Goal: Obtain resource: Download file/media

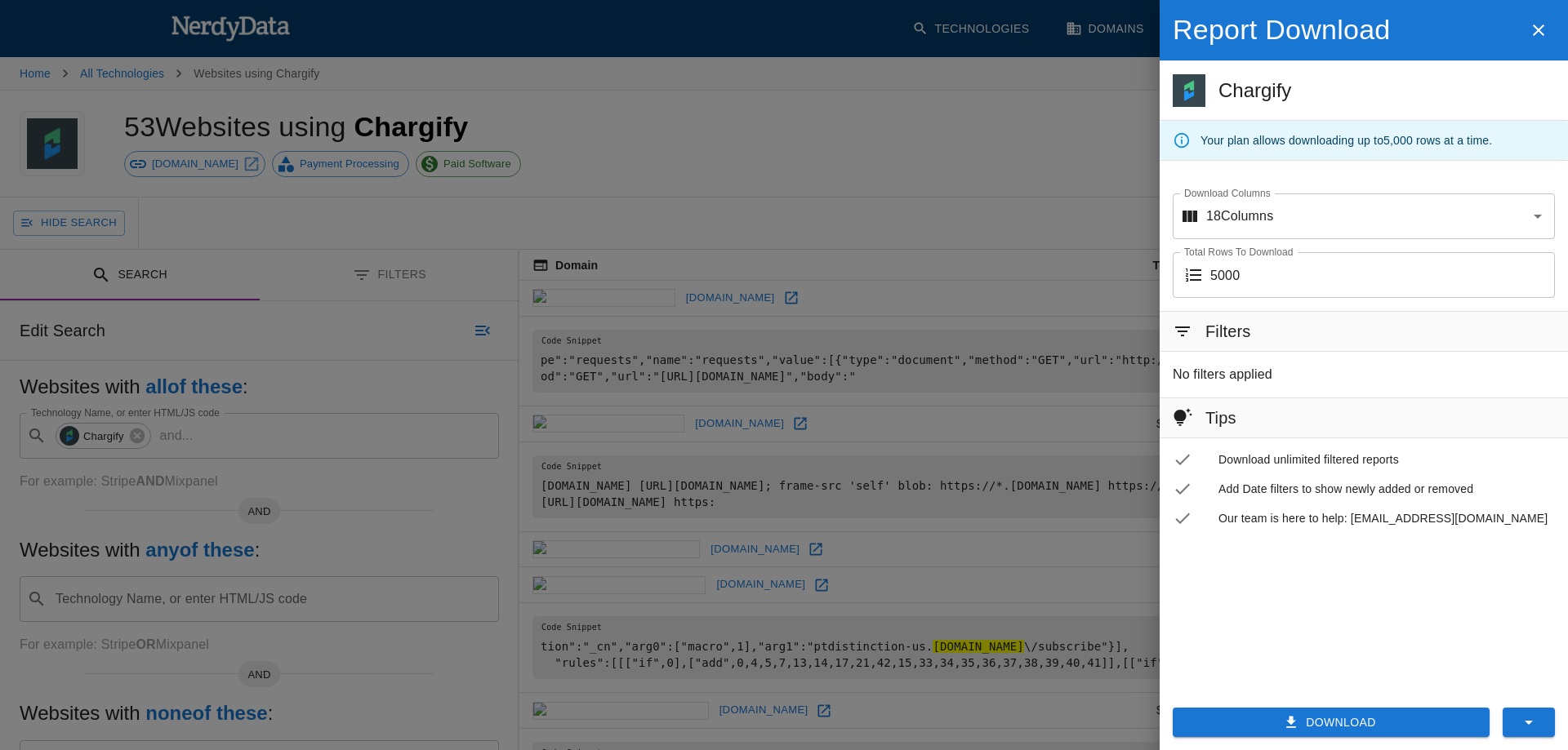
click at [1335, 723] on button "Download" at bounding box center [1331, 723] width 317 height 31
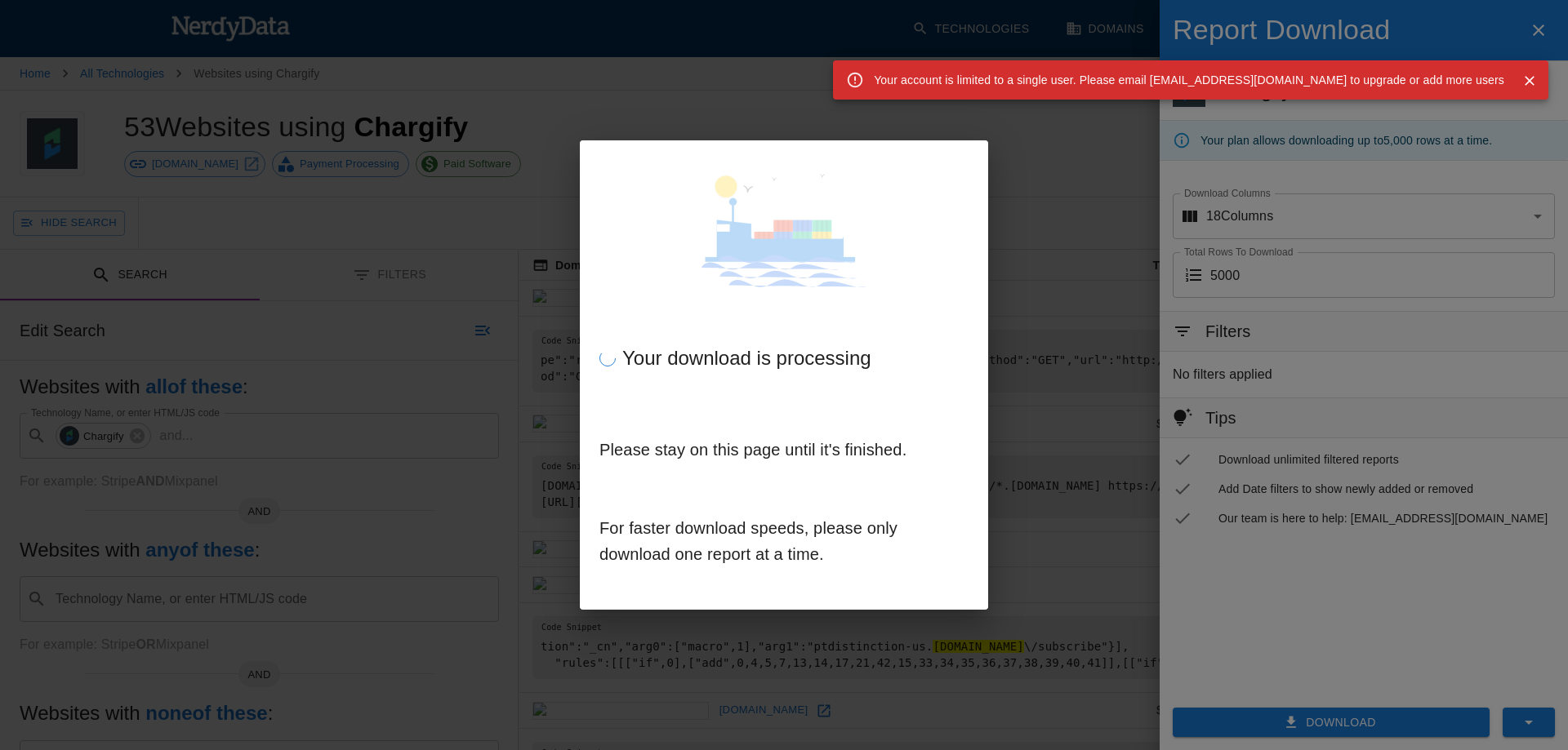
drag, startPoint x: 996, startPoint y: 80, endPoint x: 1517, endPoint y: 79, distance: 521.0
click at [1517, 79] on div "Your account is limited to a single user. Please email support@nerdydata.com to…" at bounding box center [1191, 80] width 716 height 39
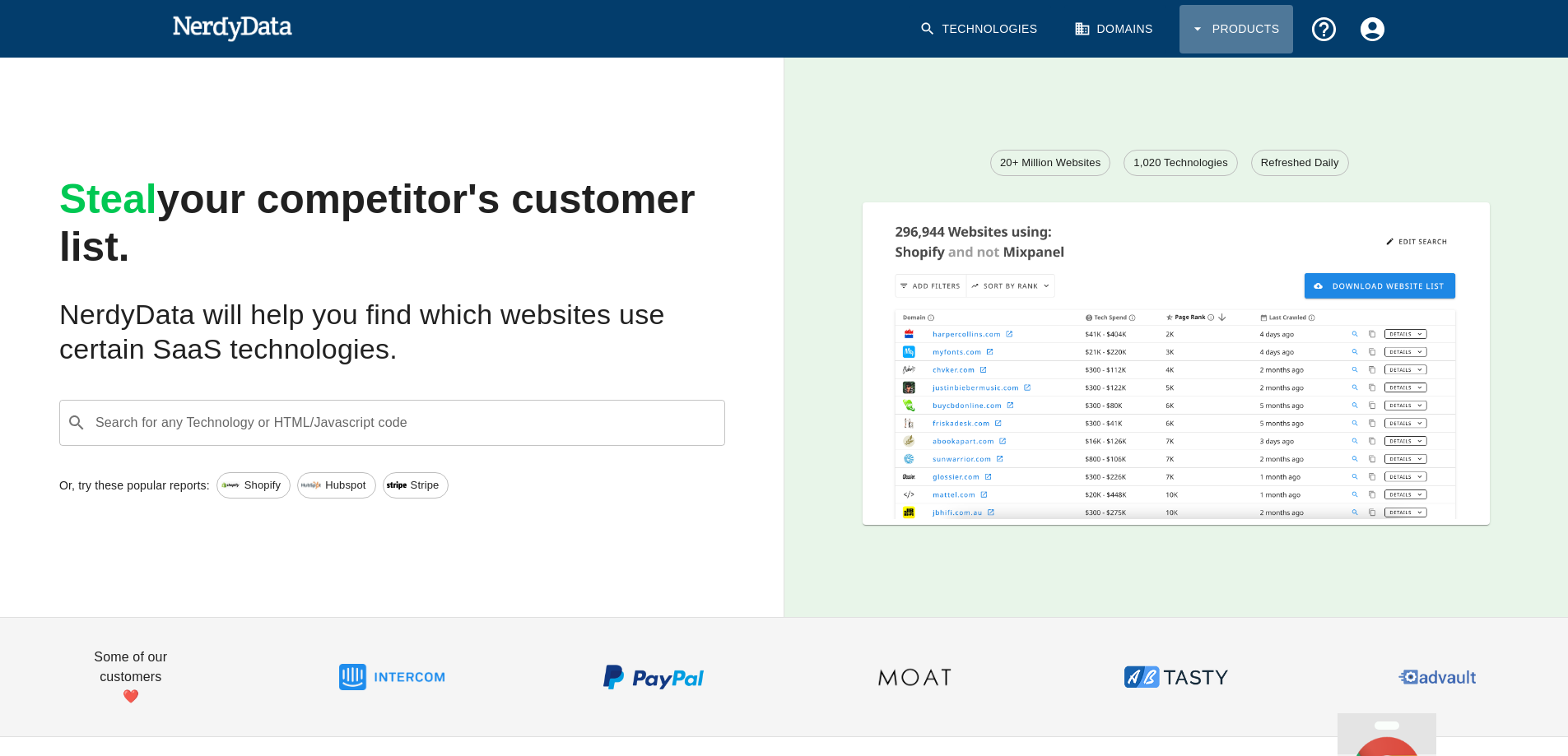
click at [1204, 32] on icon "button" at bounding box center [1198, 29] width 17 height 17
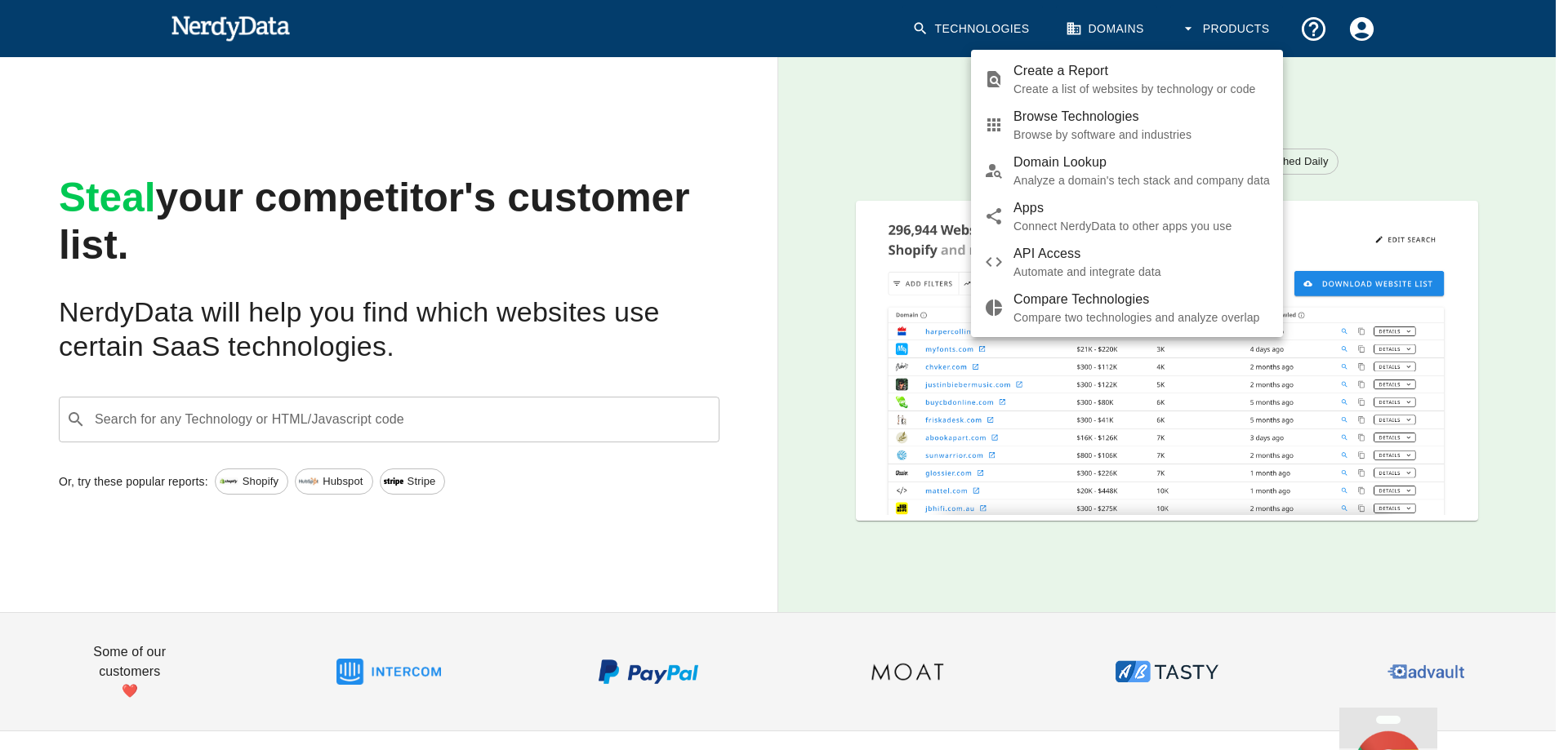
click at [1364, 32] on div at bounding box center [784, 375] width 1568 height 750
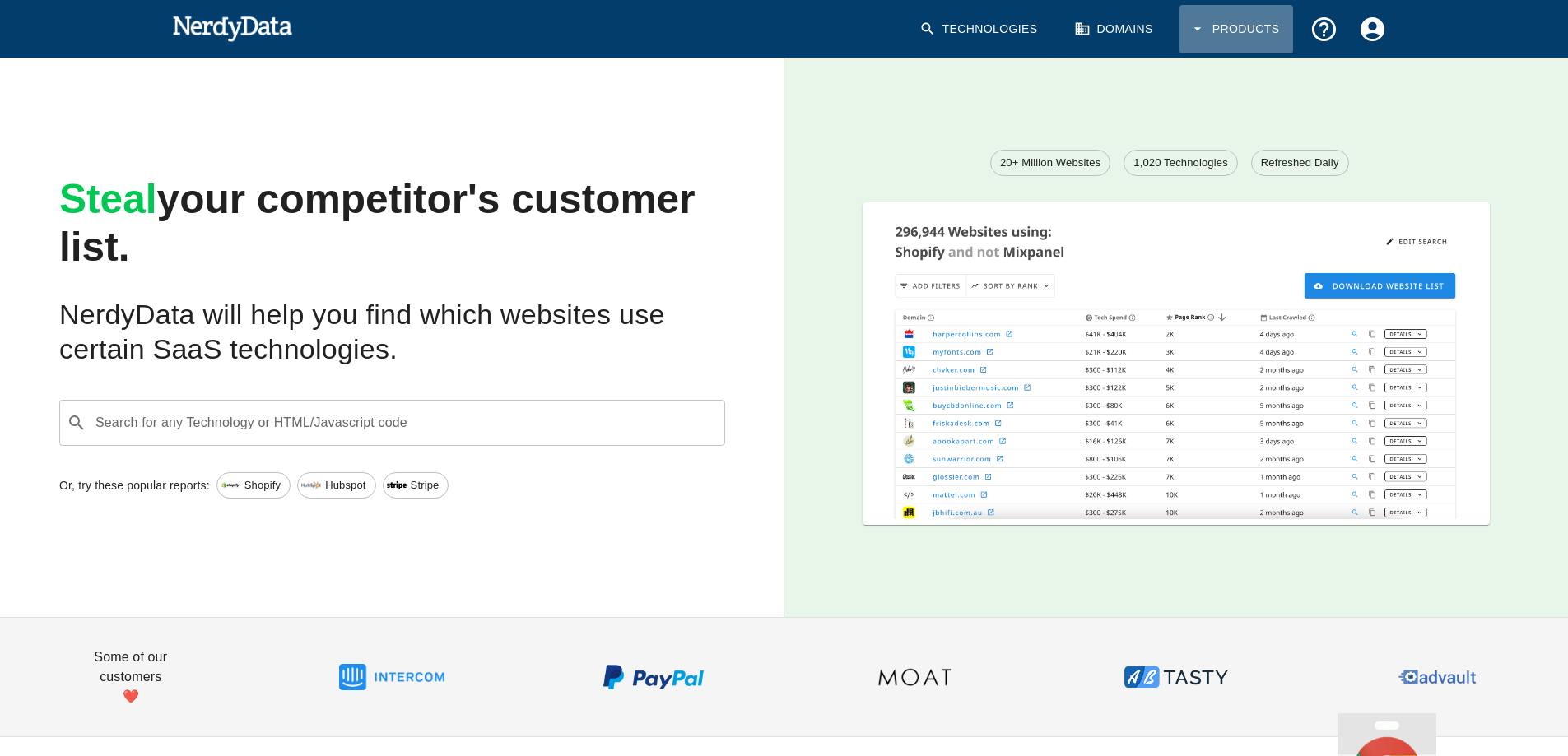
click at [1201, 27] on icon "button" at bounding box center [1198, 29] width 17 height 17
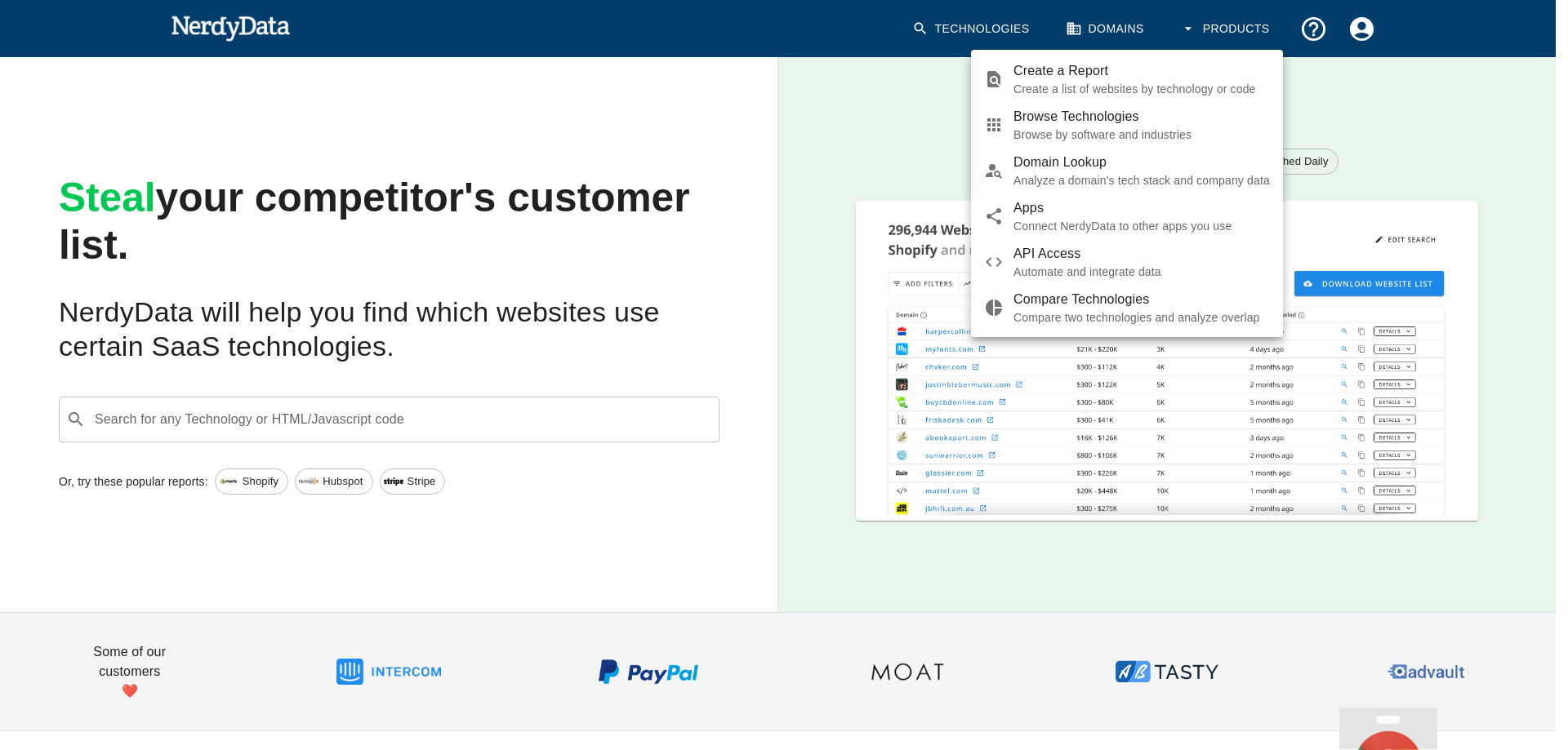
click at [1103, 82] on p "Create a list of websites by technology or code" at bounding box center [1142, 89] width 256 height 17
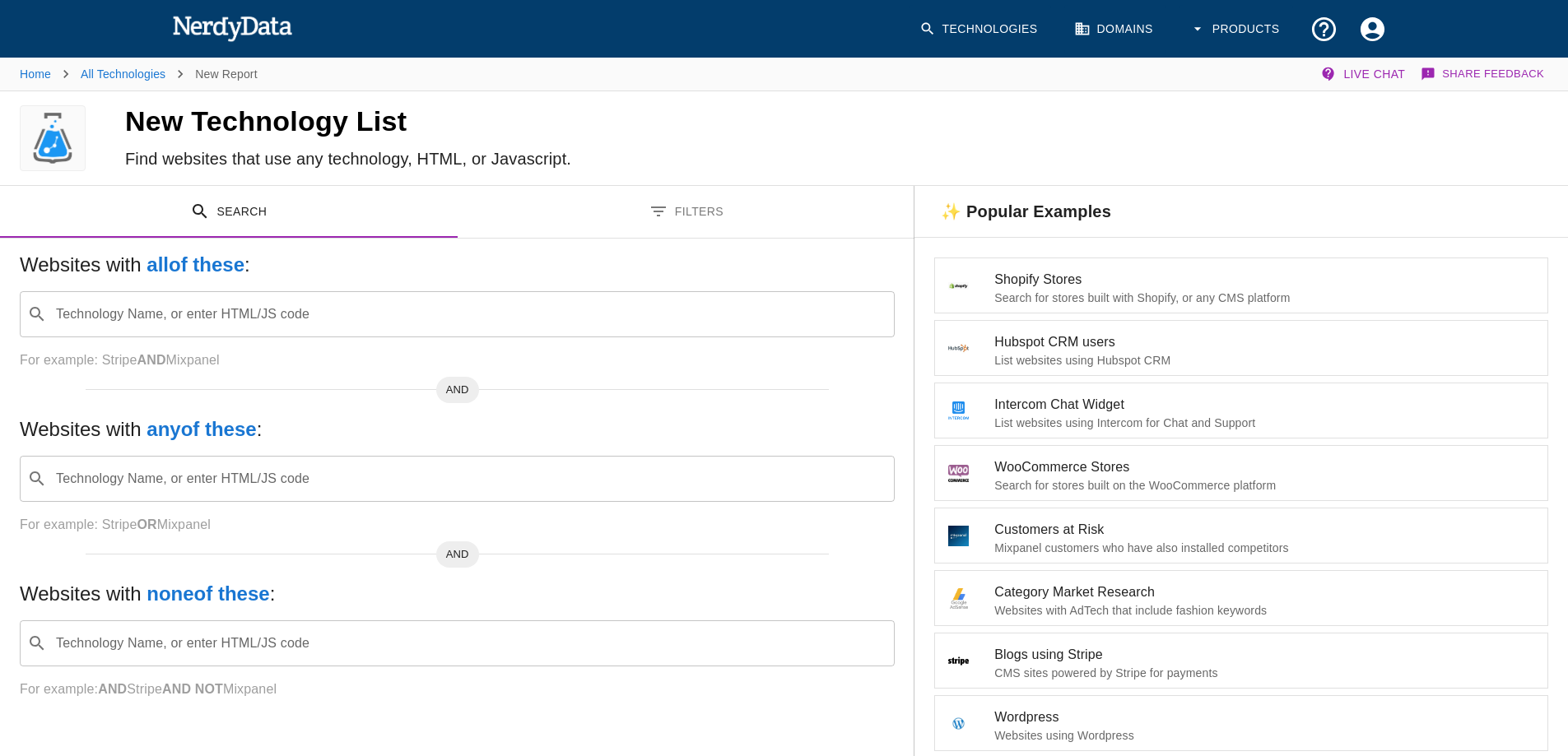
click at [236, 313] on input "Technology Name, or enter HTML/JS code" at bounding box center [470, 315] width 833 height 32
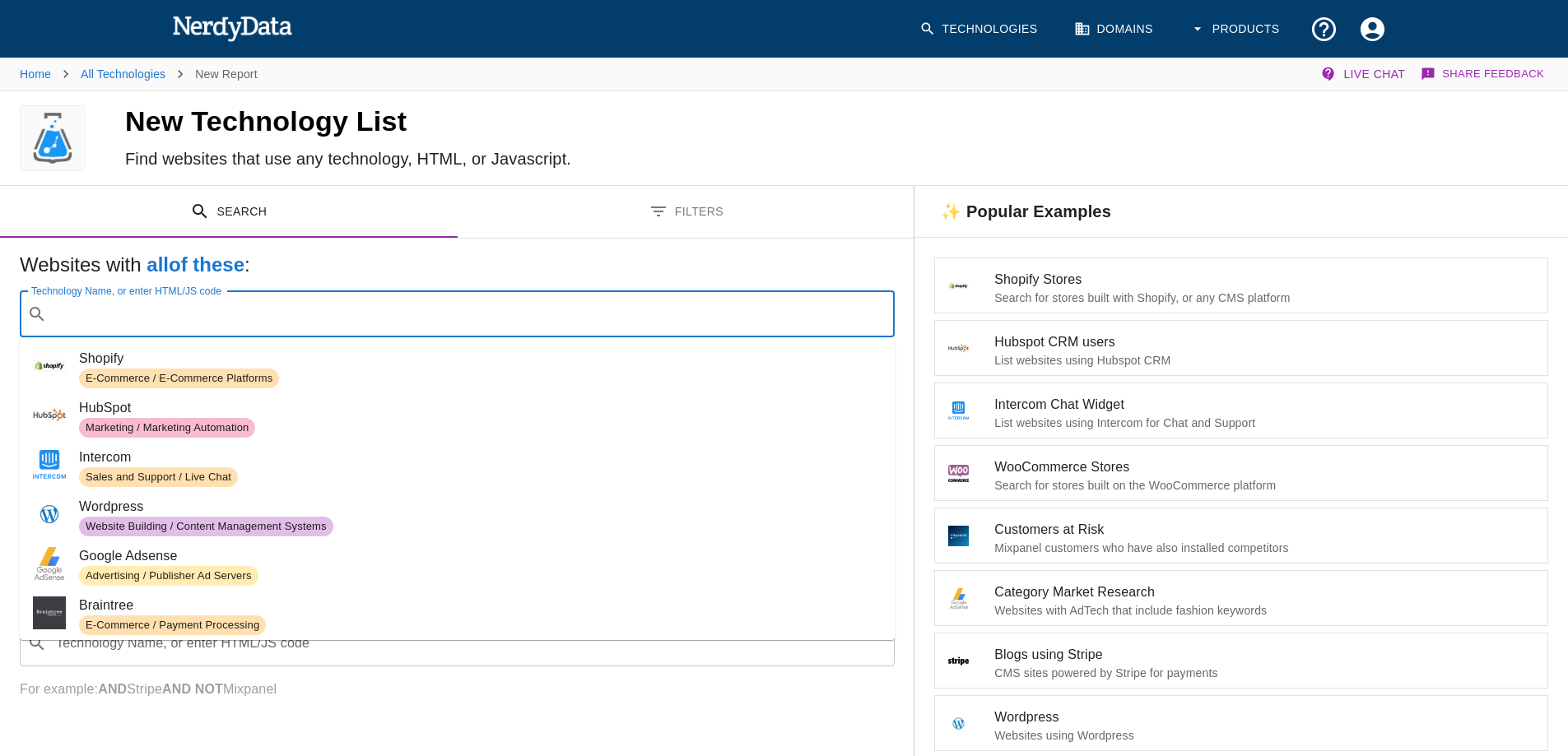
type input "r"
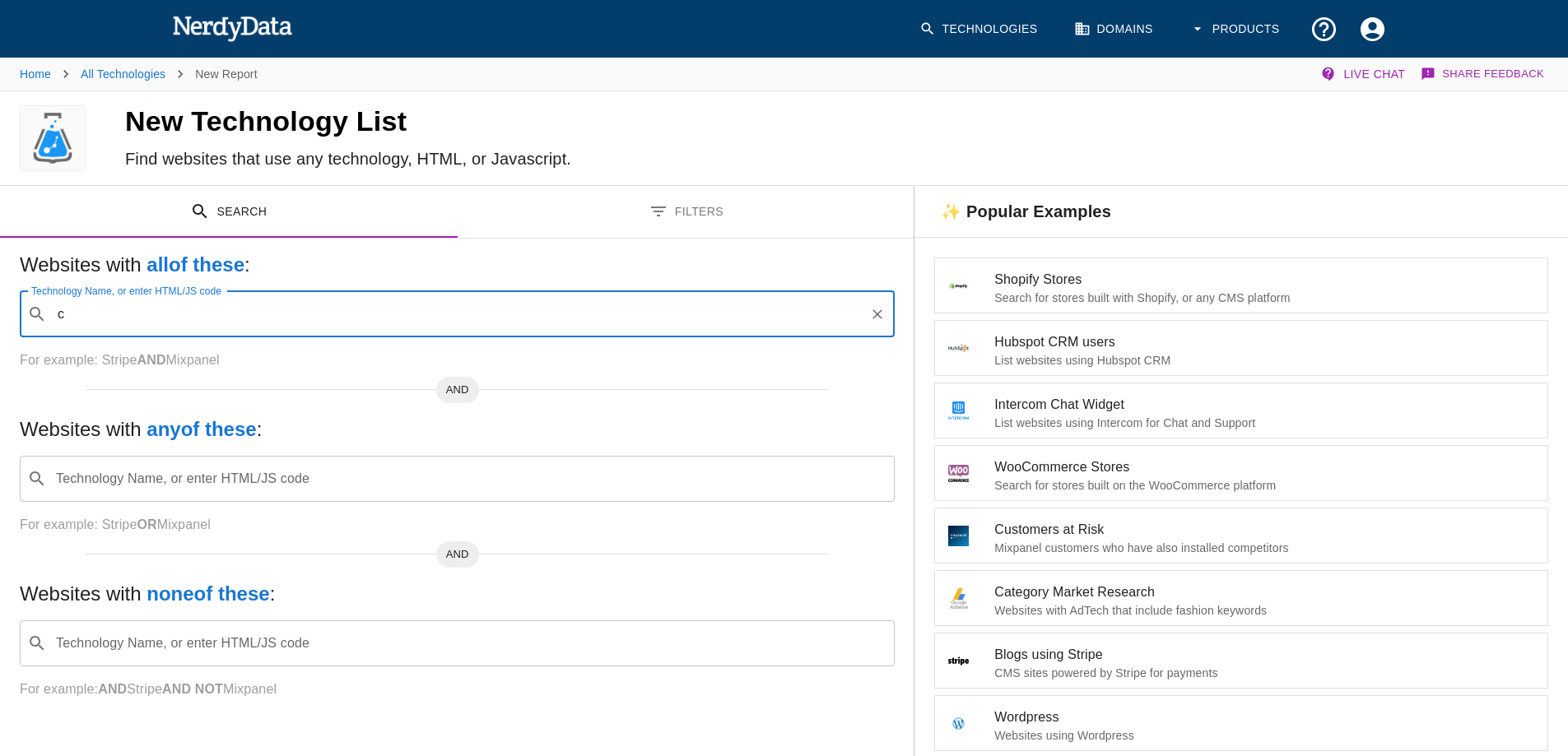
type input "cj"
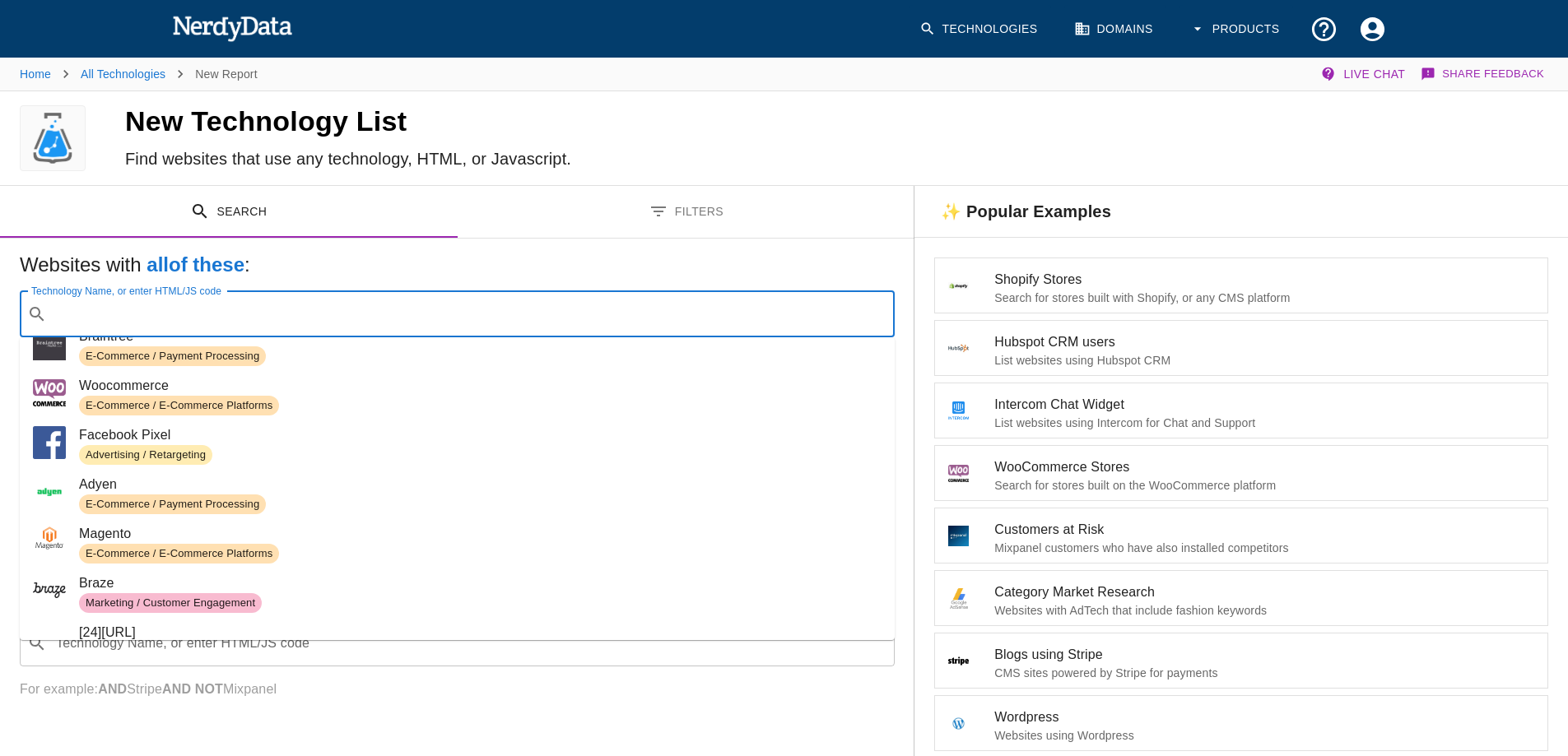
scroll to position [329, 0]
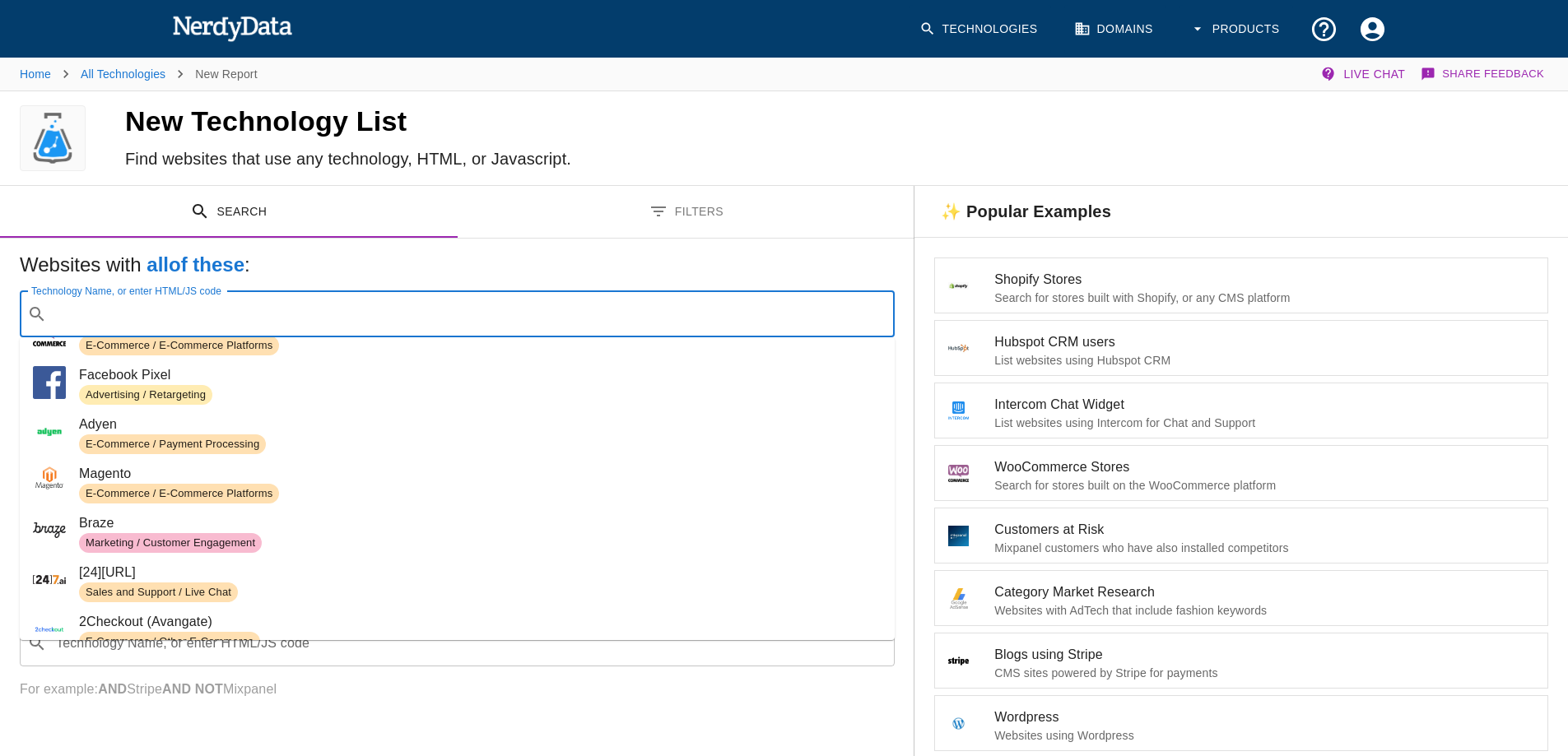
click at [161, 445] on span "E-Commerce / Payment Processing" at bounding box center [172, 445] width 186 height 16
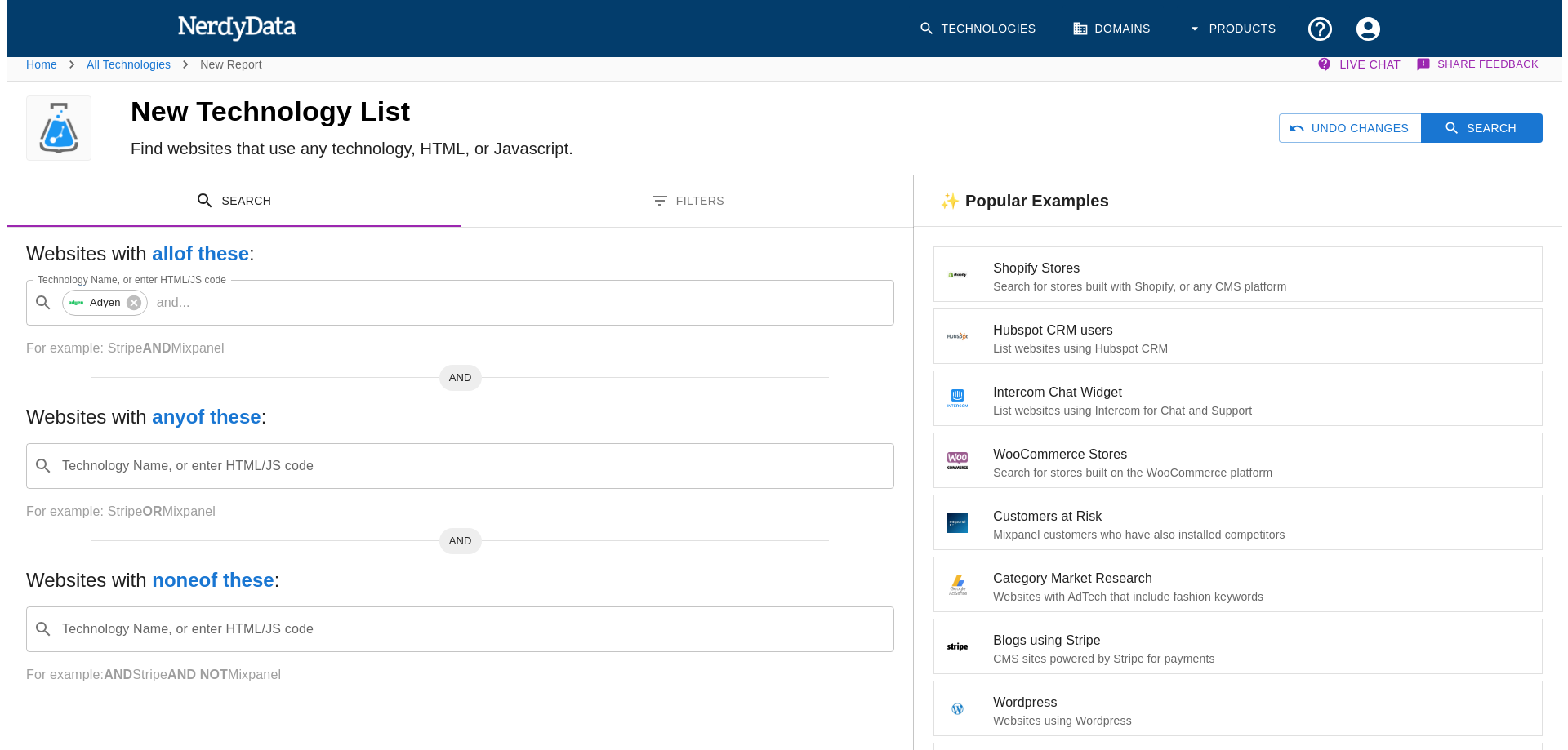
scroll to position [0, 0]
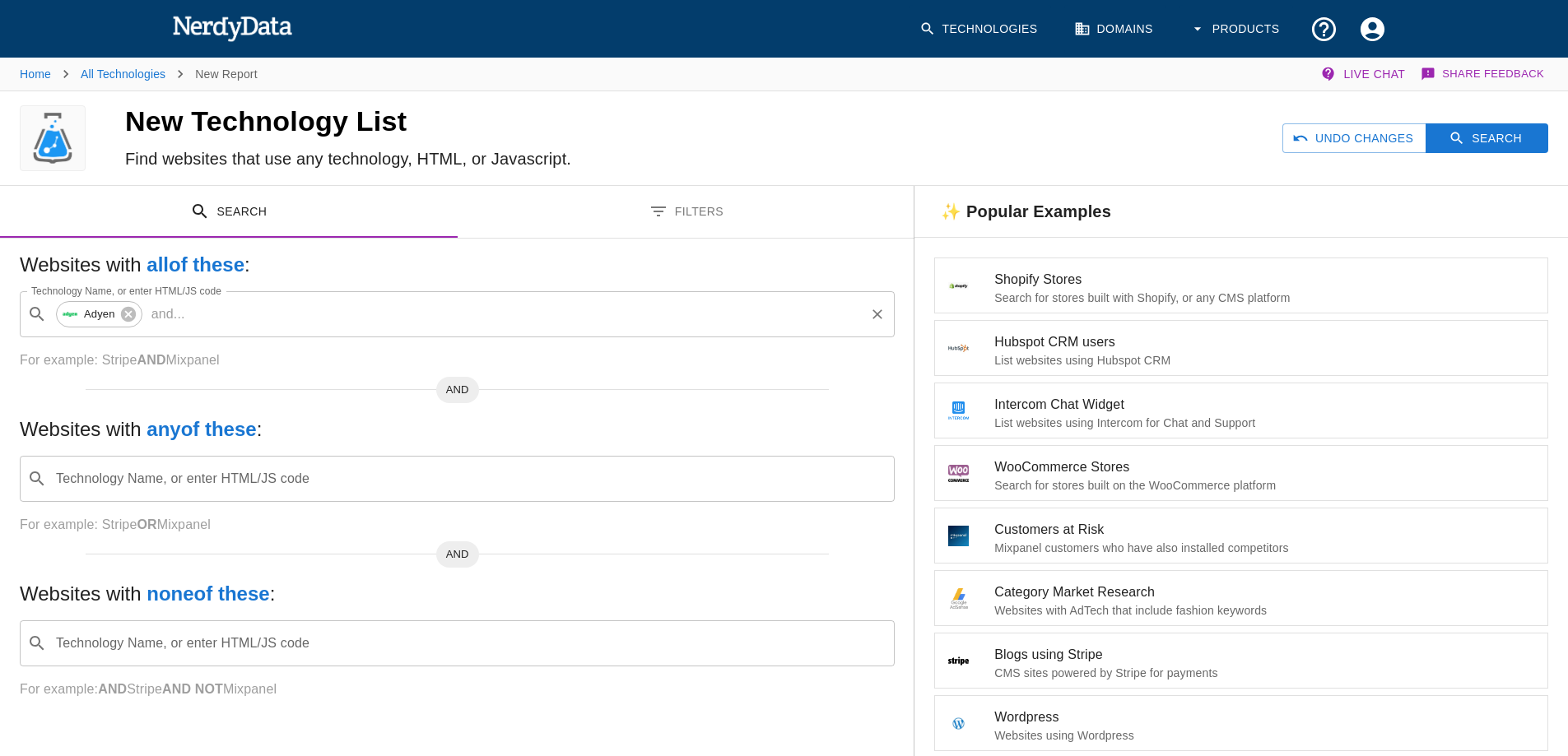
click at [227, 322] on input "Technology Name, or enter HTML/JS code" at bounding box center [528, 315] width 672 height 32
click at [265, 313] on icon at bounding box center [265, 314] width 18 height 18
click at [1491, 144] on button "Search" at bounding box center [1487, 138] width 123 height 31
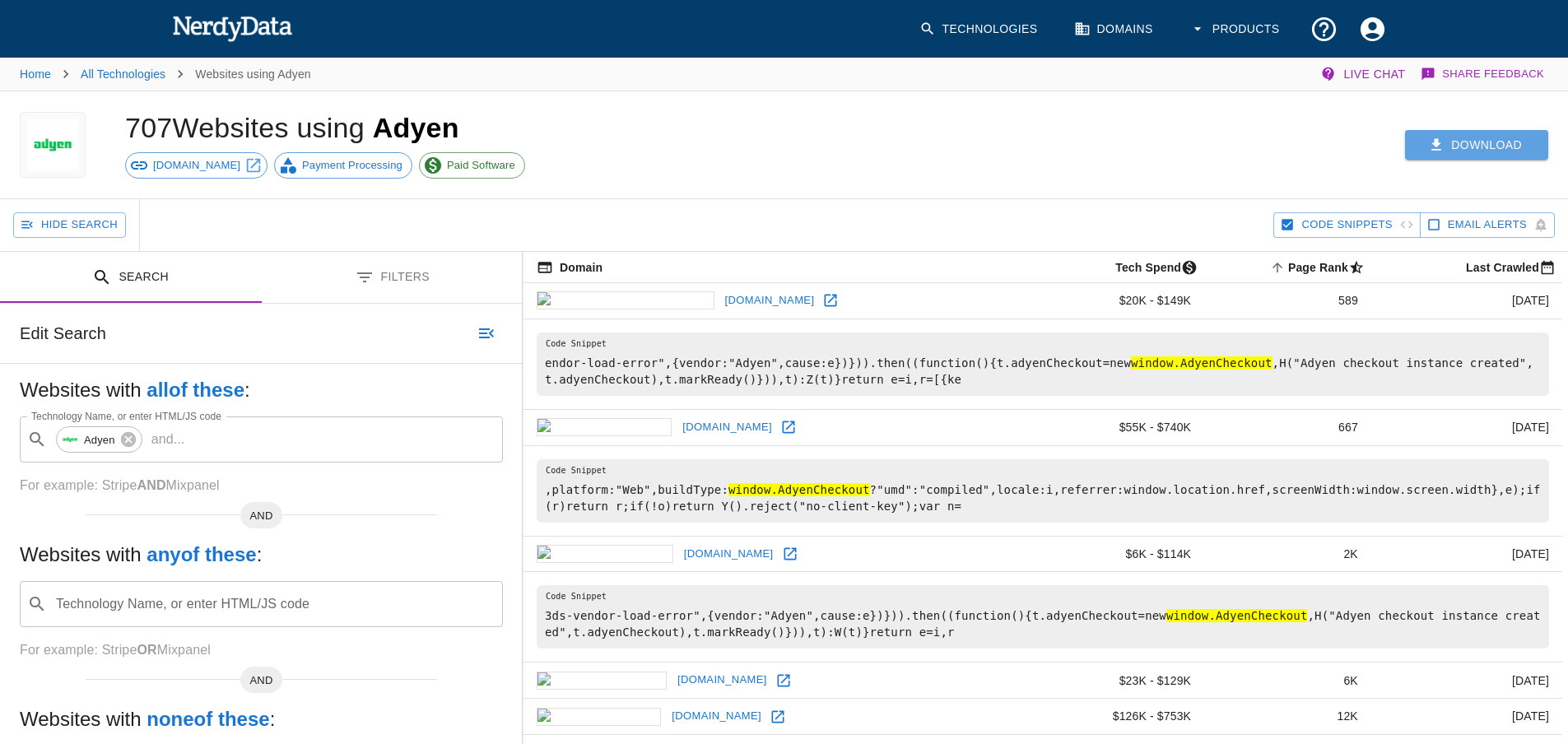
click at [1476, 146] on button "Download" at bounding box center [1477, 145] width 144 height 31
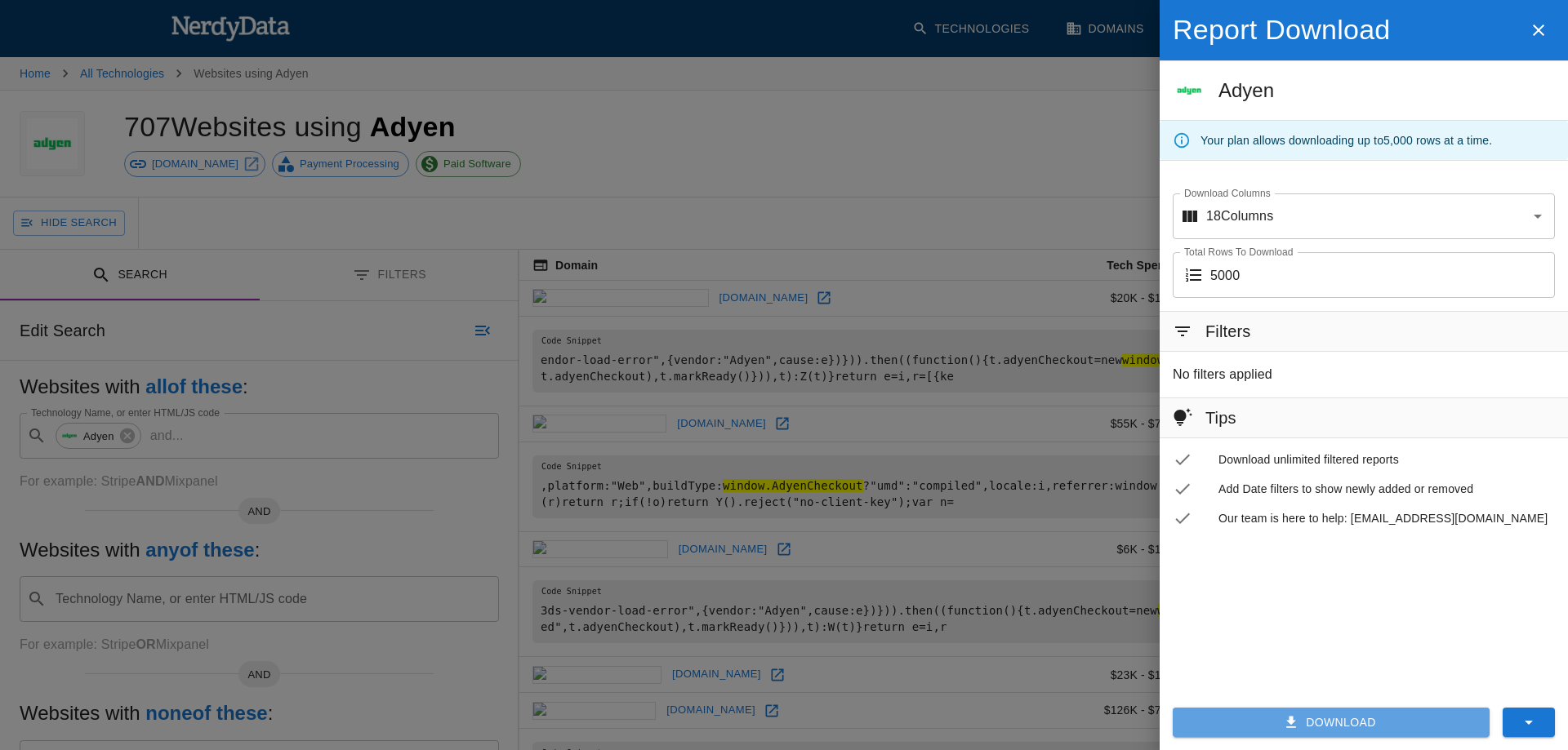
click at [1344, 728] on button "Download" at bounding box center [1331, 723] width 317 height 31
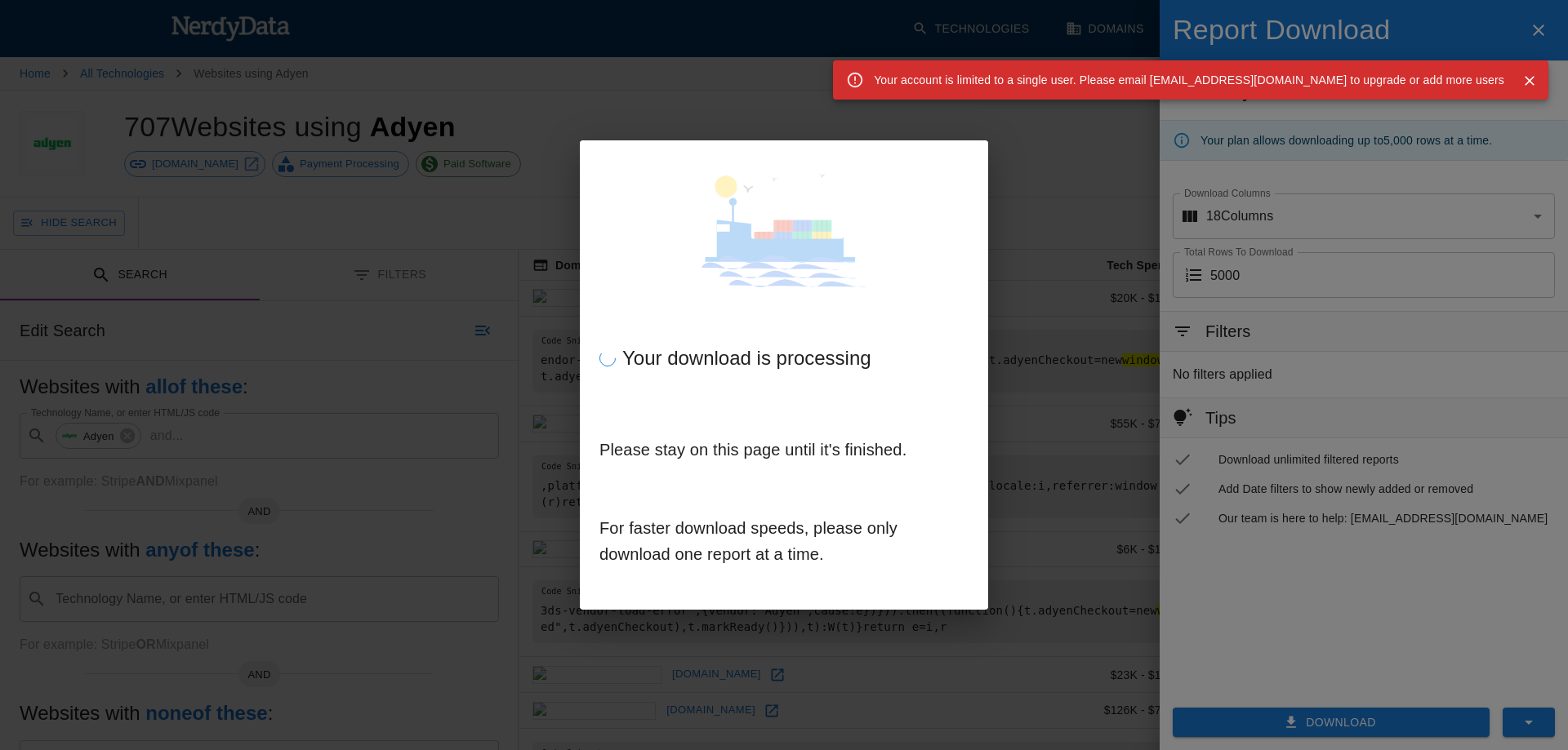
click at [942, 77] on div "Your account is limited to a single user. Please email support@nerdydata.com to…" at bounding box center [1191, 80] width 716 height 39
click at [943, 77] on div "Your account is limited to a single user. Please email support@nerdydata.com to…" at bounding box center [1190, 80] width 631 height 30
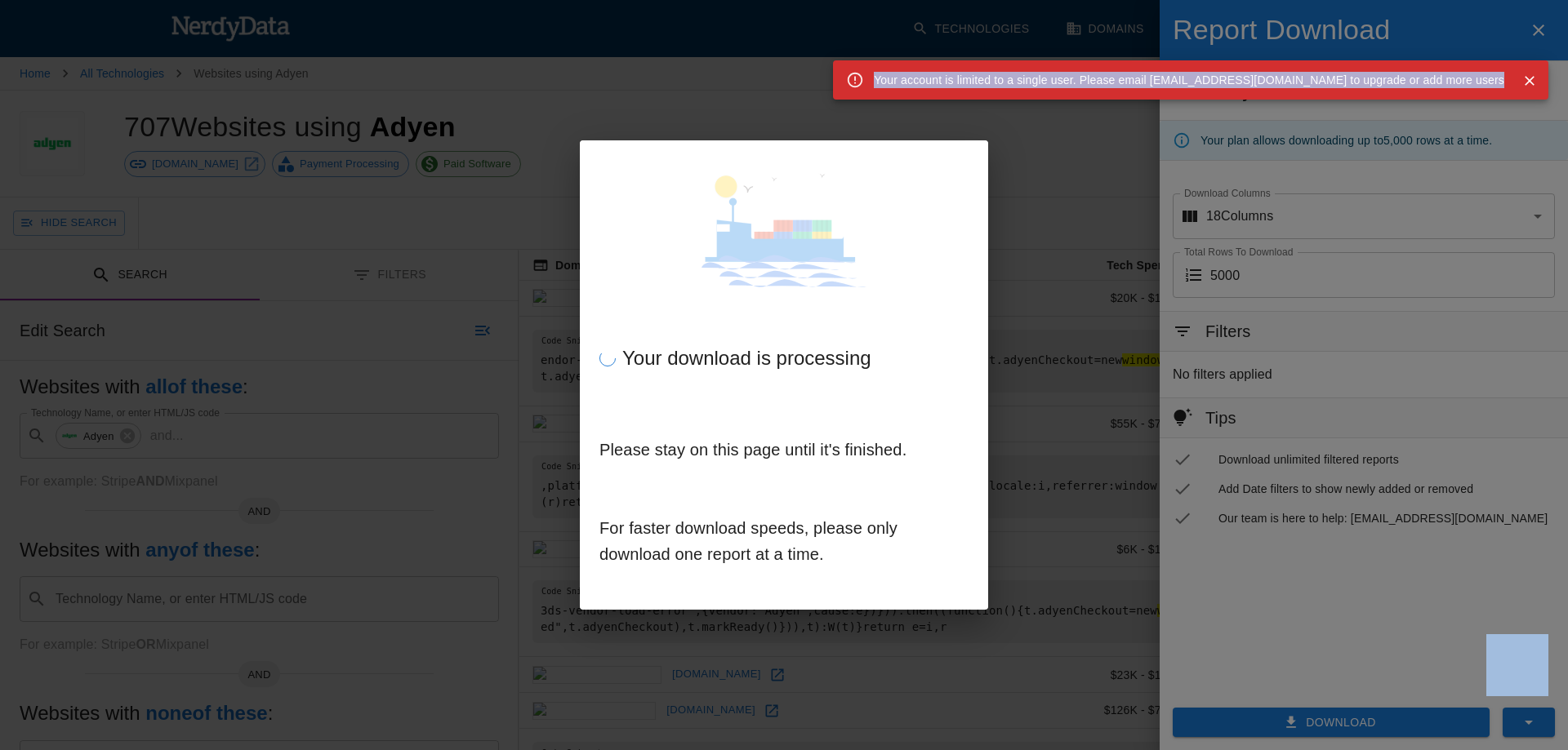
click at [943, 77] on div "Your account is limited to a single user. Please email support@nerdydata.com to…" at bounding box center [1190, 80] width 631 height 30
copy div "Your"
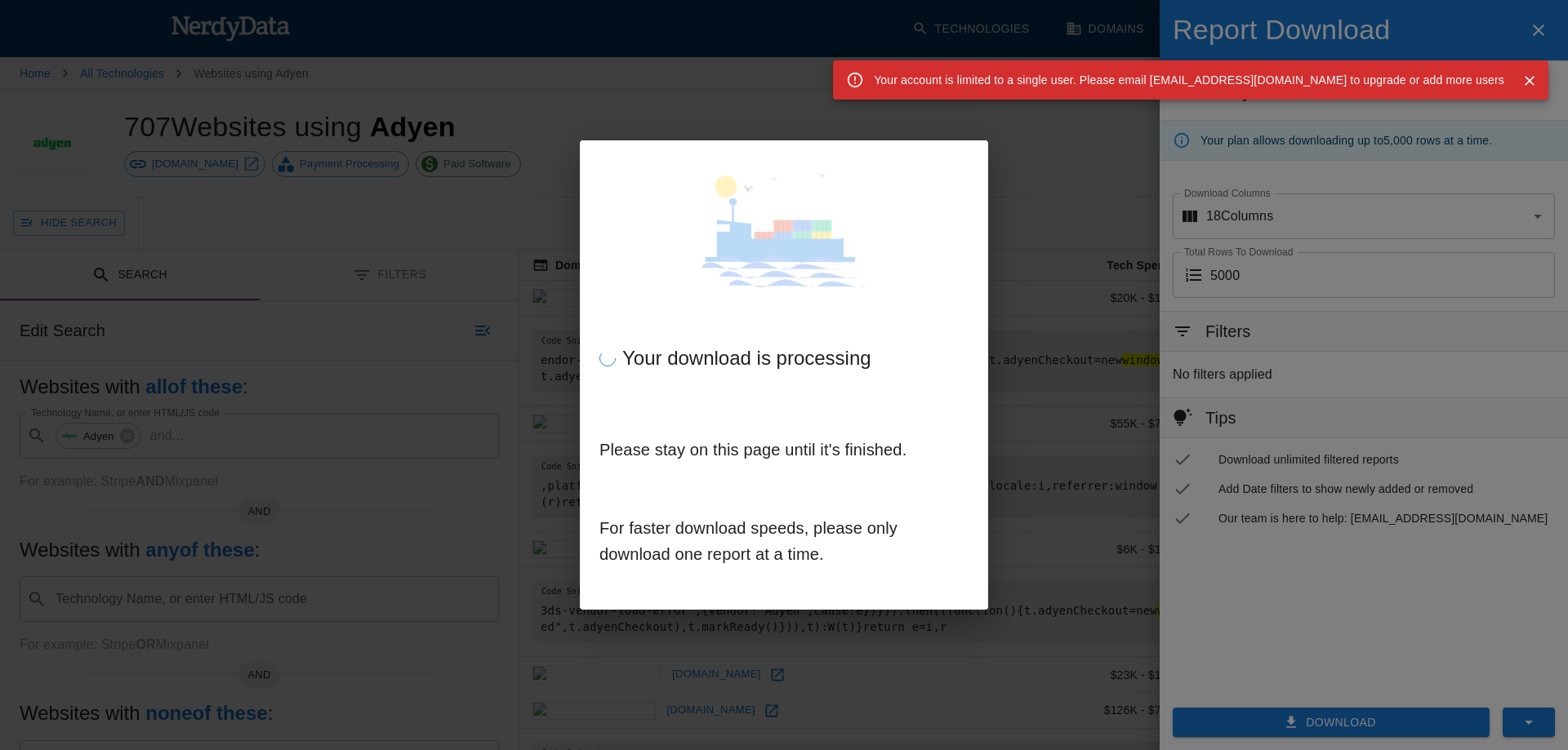
click at [1039, 475] on div "Your download is processing Please stay on this page until it's finished. For f…" at bounding box center [784, 375] width 1568 height 750
click at [1533, 21] on div "Your download is processing Please stay on this page until it's finished. For f…" at bounding box center [784, 375] width 1568 height 750
click at [1537, 25] on div "Your download is processing Please stay on this page until it's finished. For f…" at bounding box center [784, 375] width 1568 height 750
drag, startPoint x: 1527, startPoint y: 81, endPoint x: 1535, endPoint y: 76, distance: 9.4
click at [1529, 80] on icon "Close" at bounding box center [1530, 81] width 17 height 17
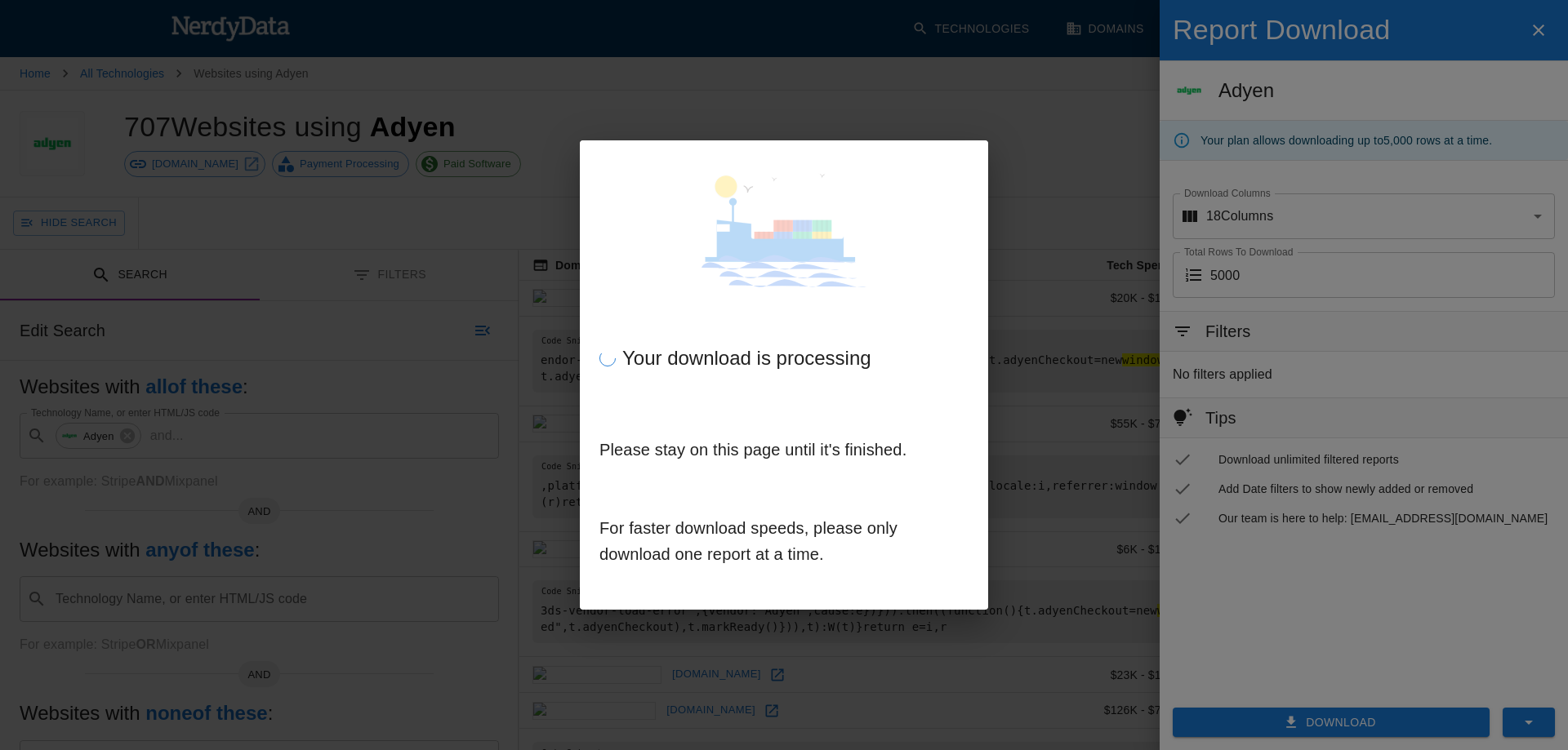
click at [1065, 301] on div "Your download is processing Please stay on this page until it's finished. For f…" at bounding box center [784, 375] width 1568 height 750
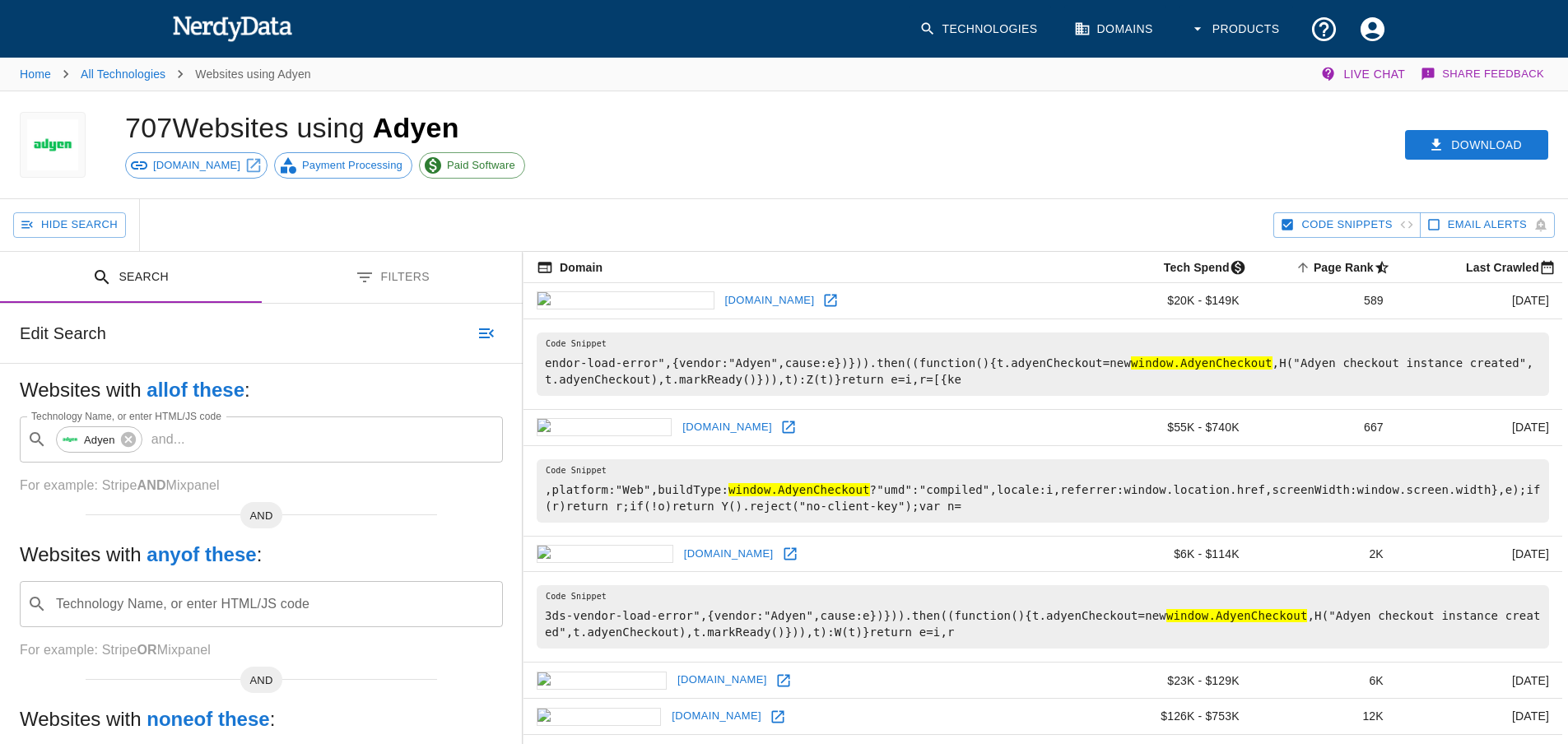
click at [299, 172] on span "Payment Processing" at bounding box center [351, 166] width 118 height 17
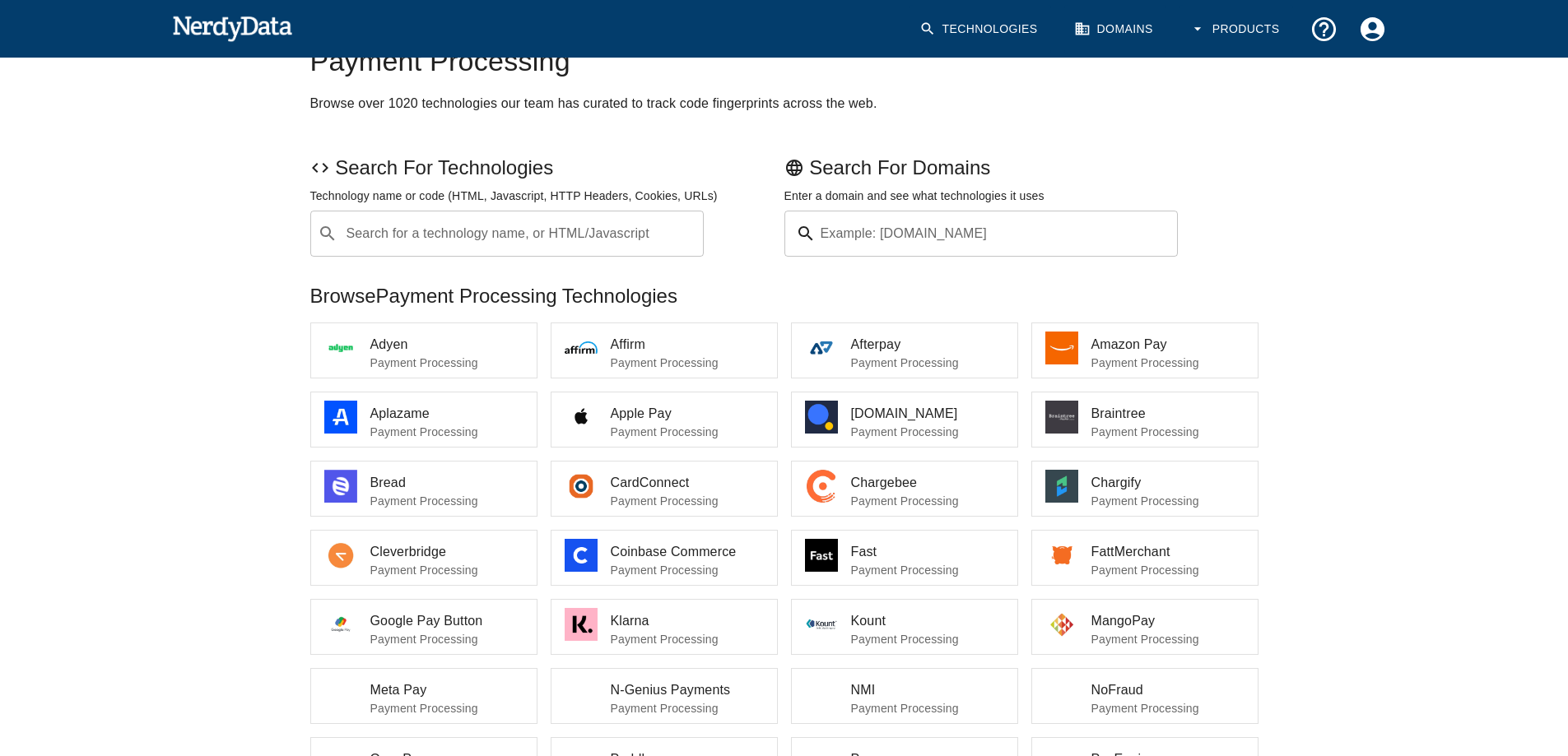
scroll to position [82, 0]
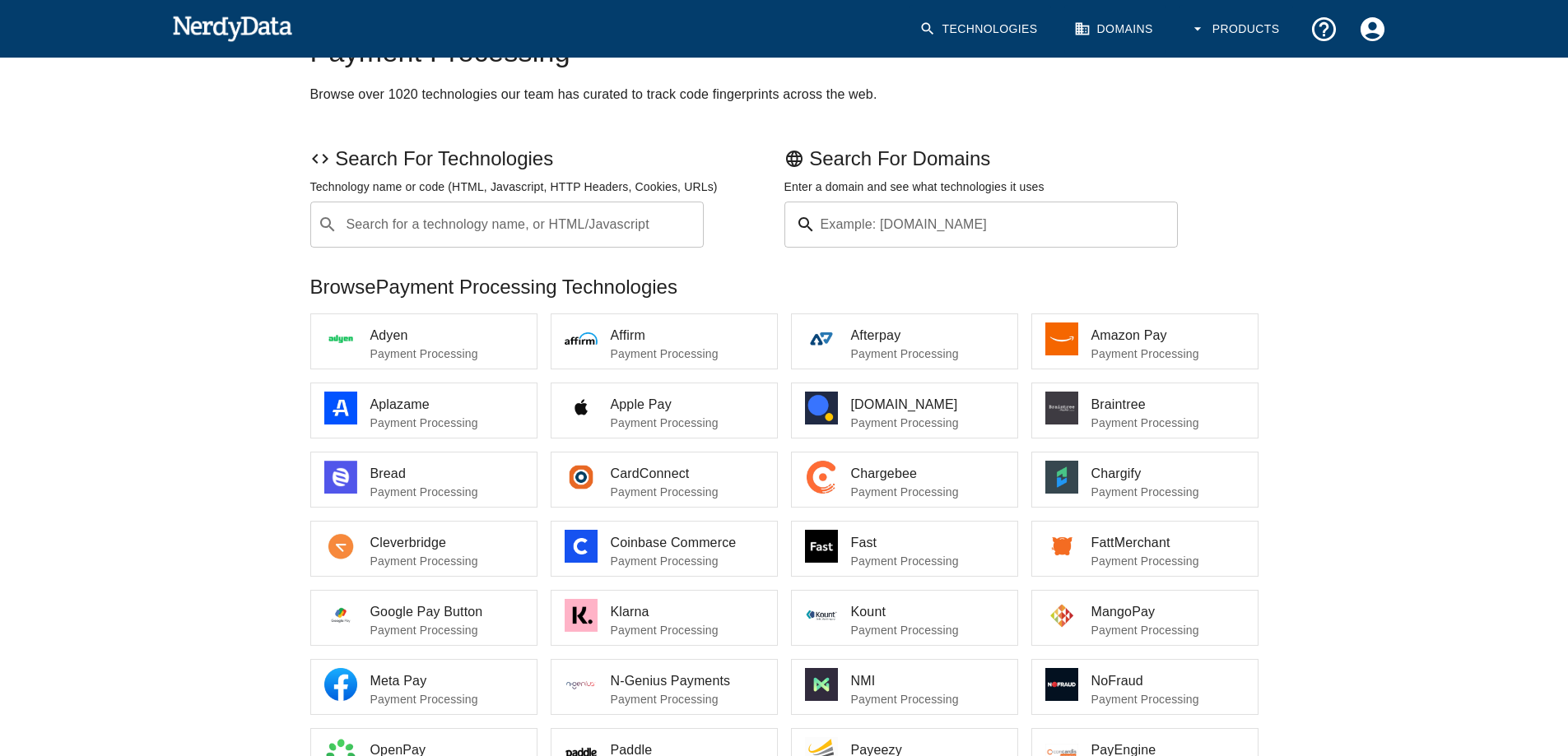
click at [1136, 489] on p "Payment Processing" at bounding box center [1168, 492] width 153 height 17
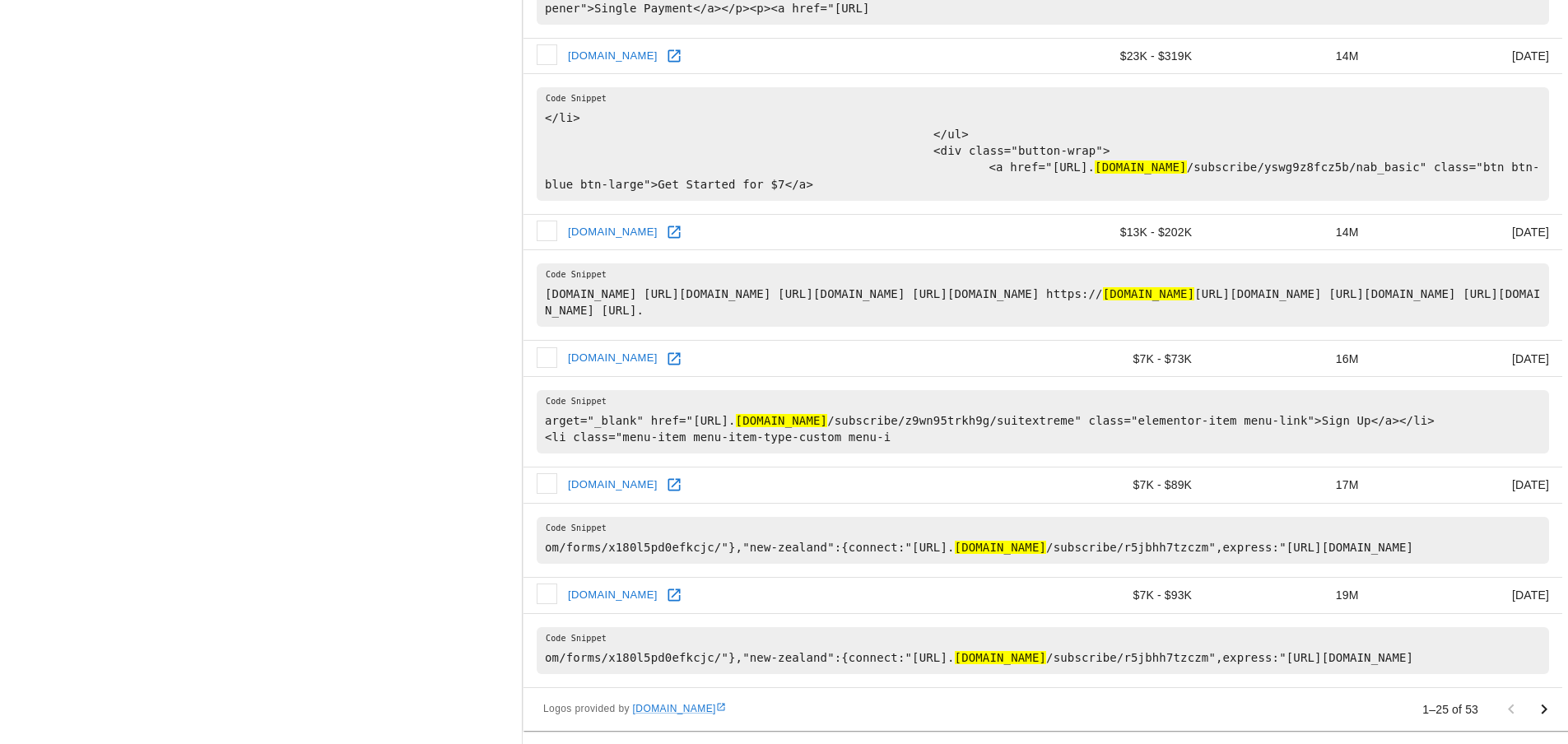
scroll to position [2587, 0]
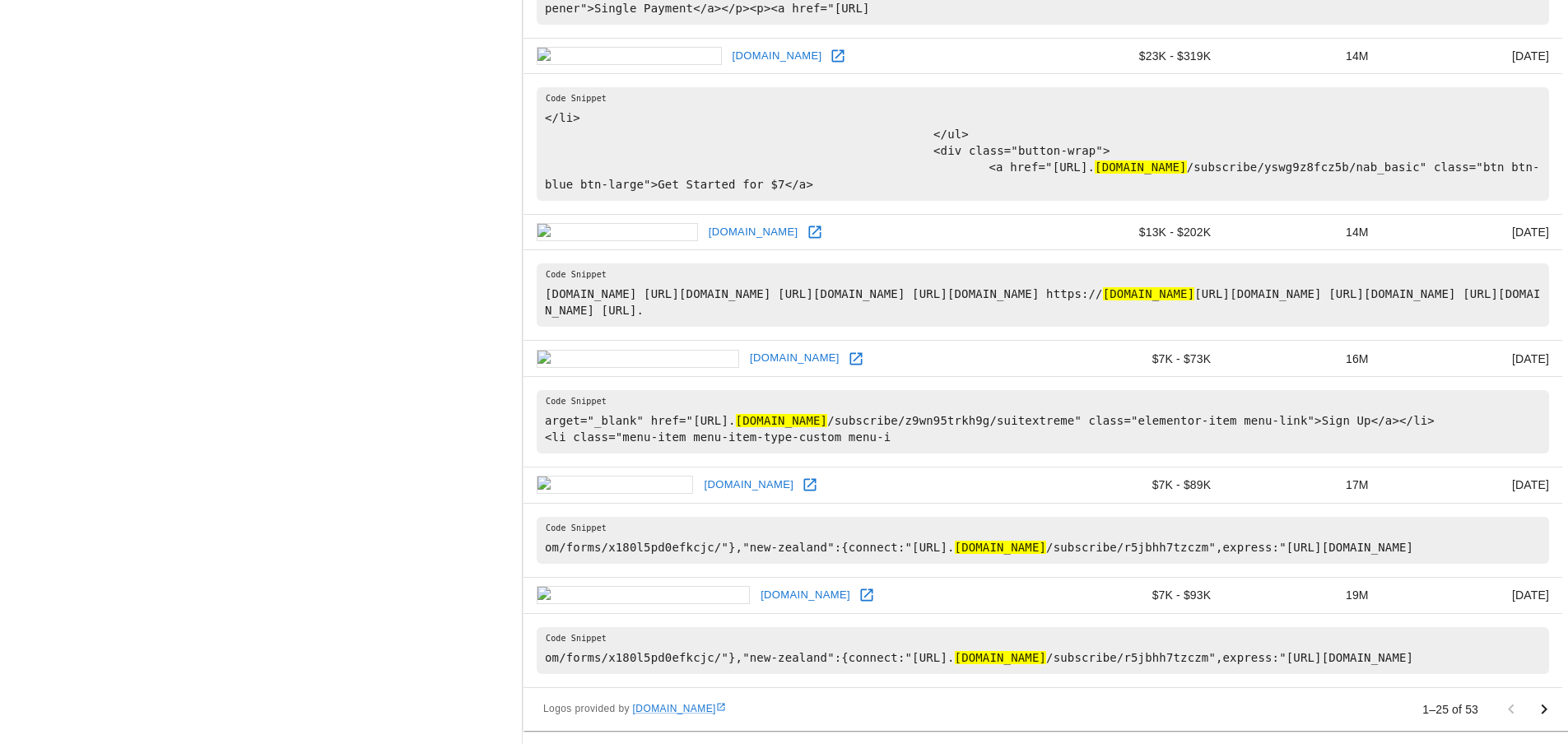
drag, startPoint x: 538, startPoint y: 284, endPoint x: 848, endPoint y: 658, distance: 485.8
copy tbody "$8K - $62K 12K 4 months ago pe":"requests","name":"requests","value":[{"type":"…"
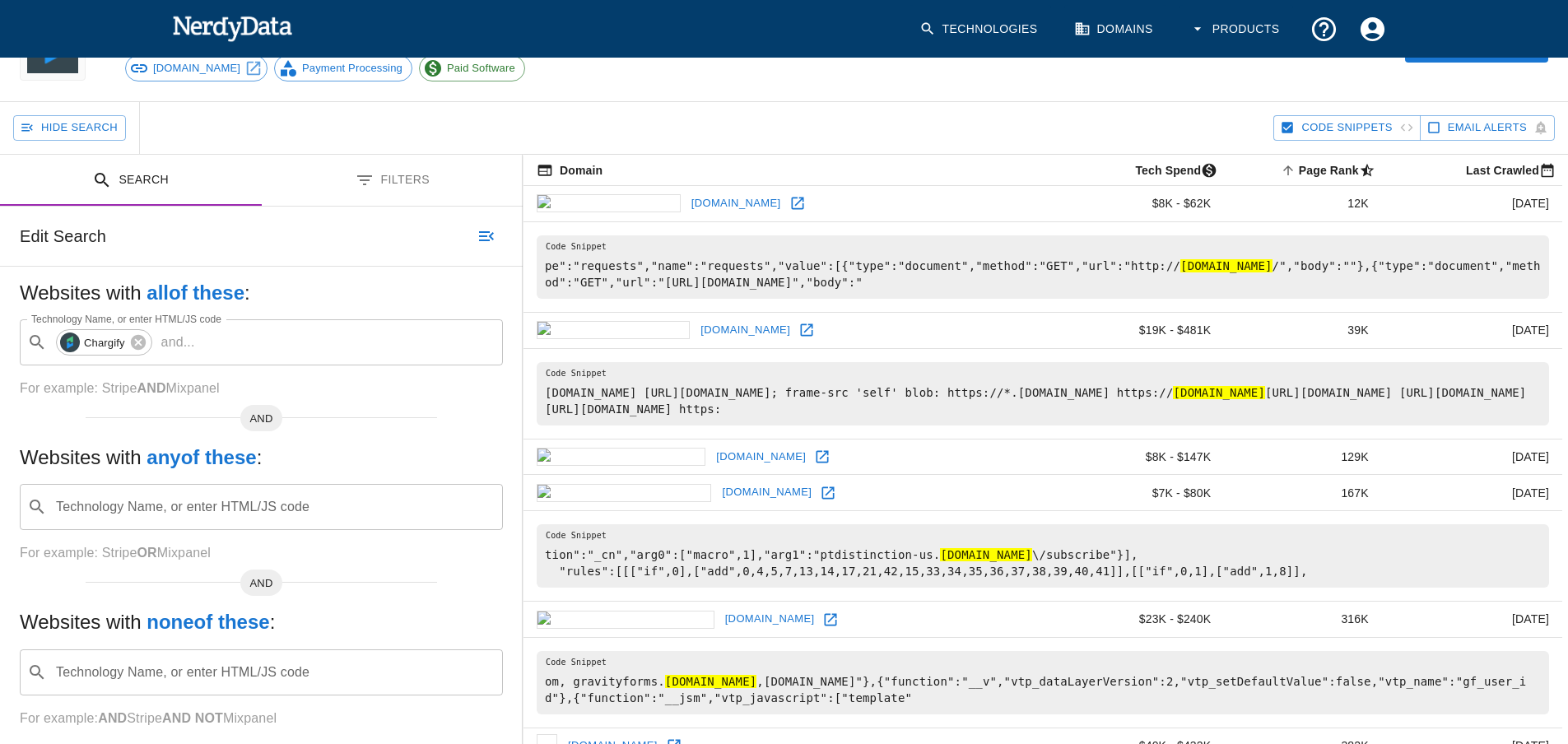
scroll to position [90, 0]
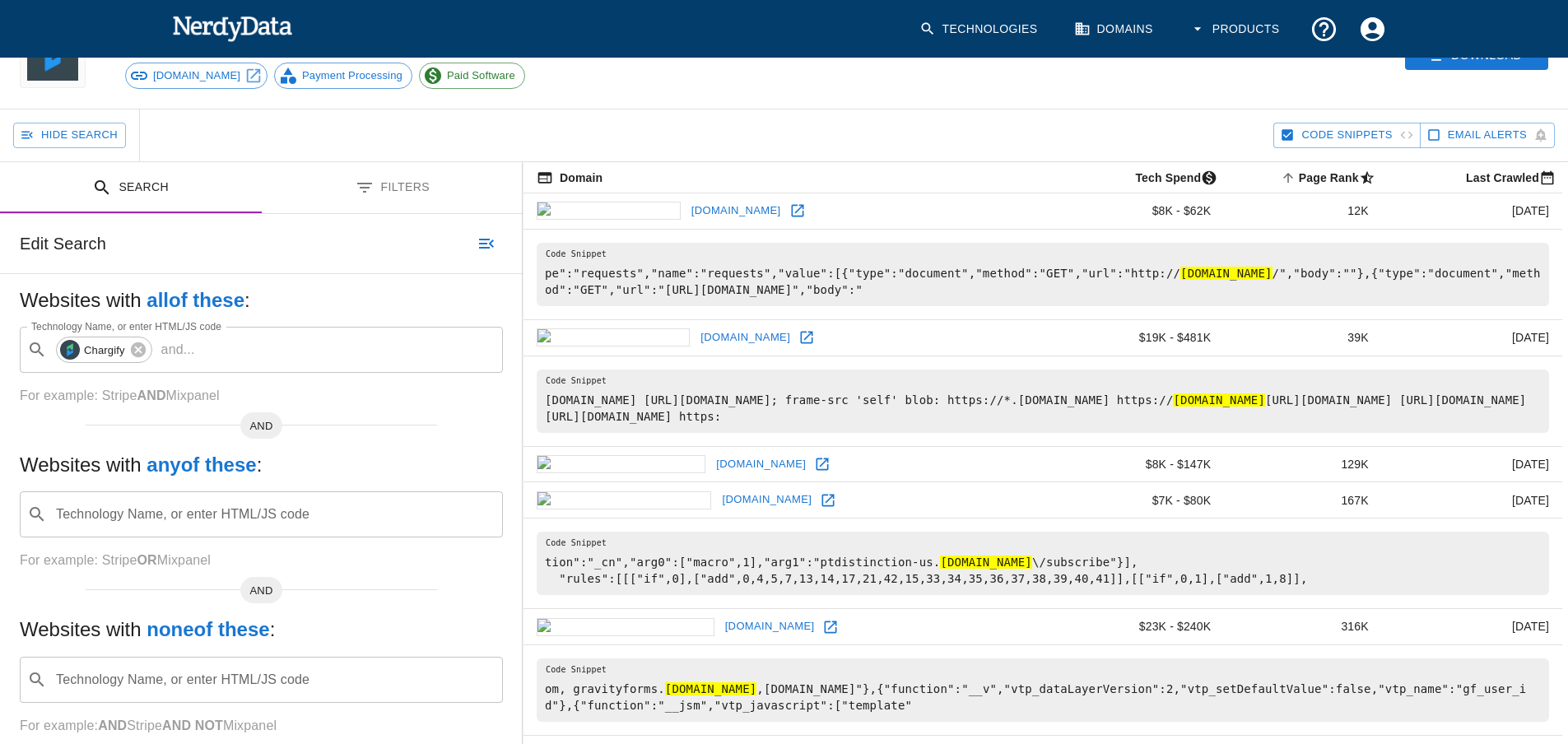
click at [669, 124] on div "Hide Search" at bounding box center [643, 135] width 1260 height 52
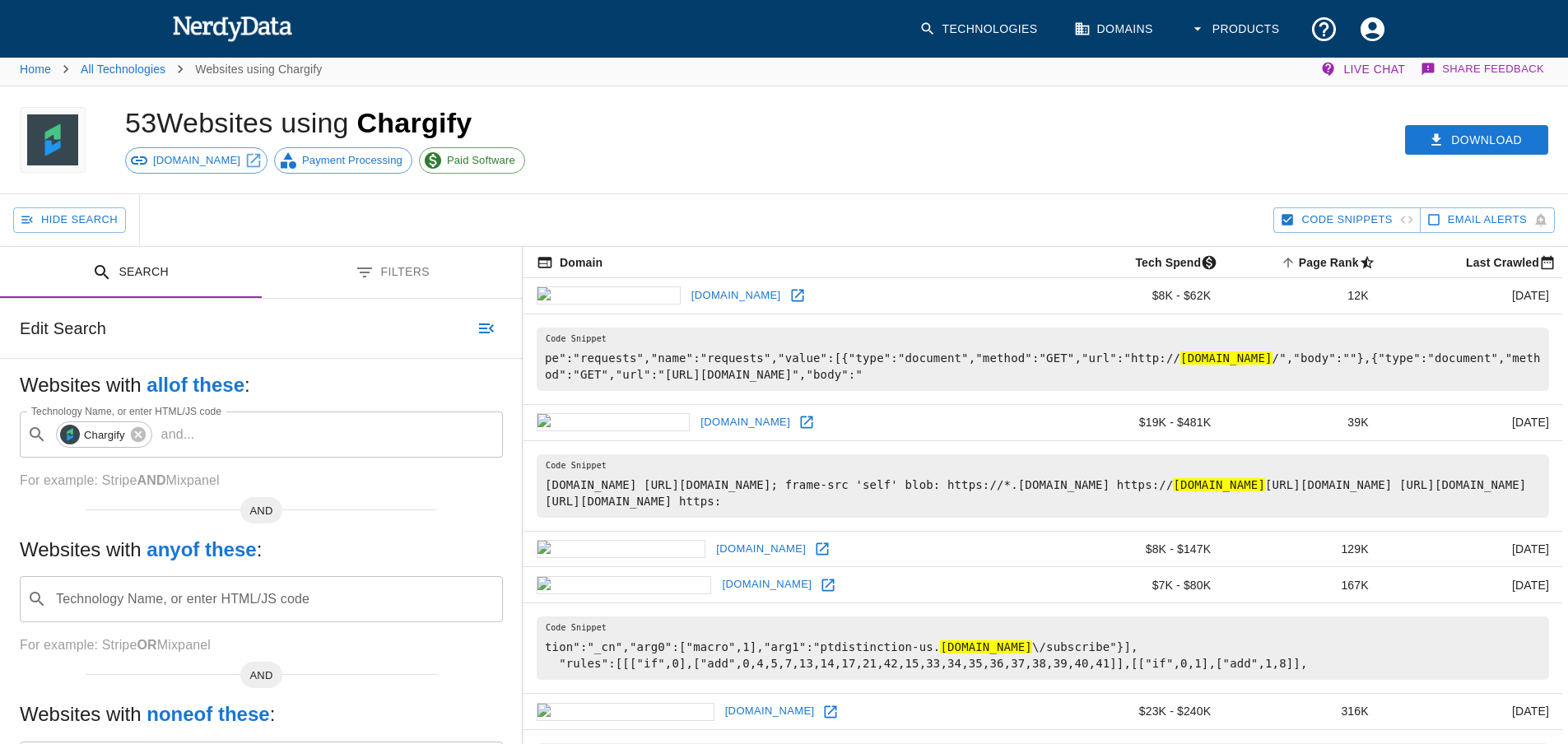
scroll to position [0, 0]
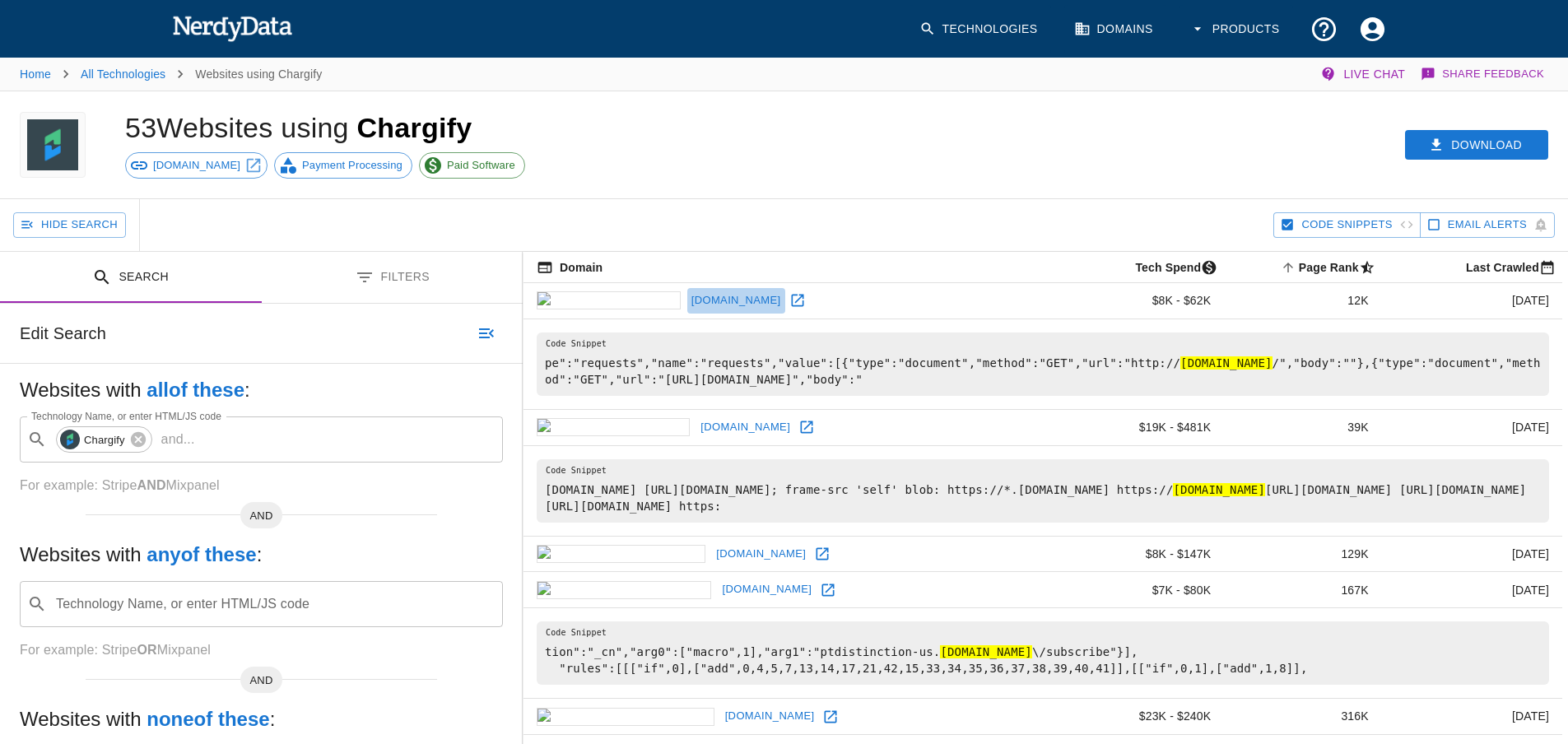
drag, startPoint x: 646, startPoint y: 304, endPoint x: 632, endPoint y: 285, distance: 23.6
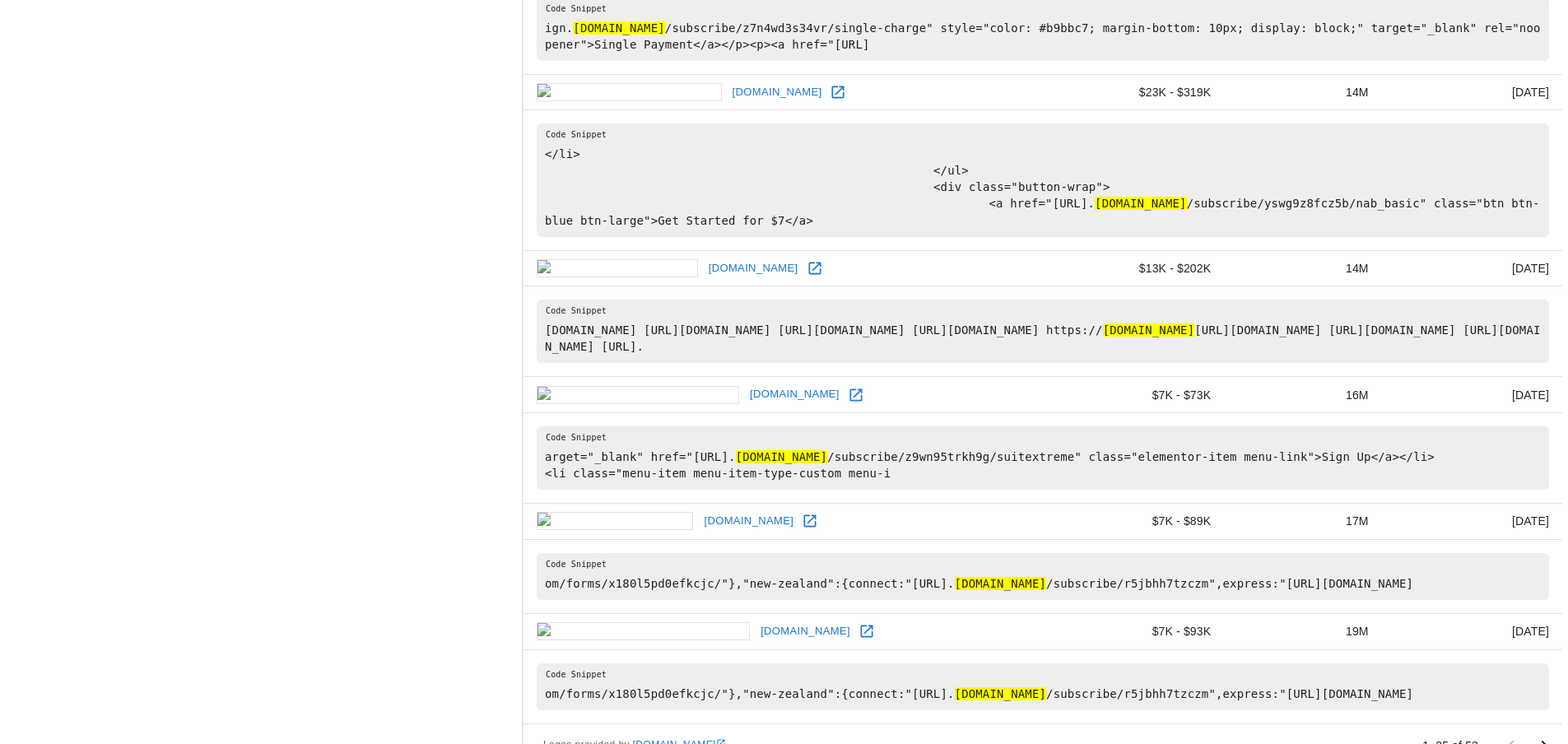
scroll to position [2587, 0]
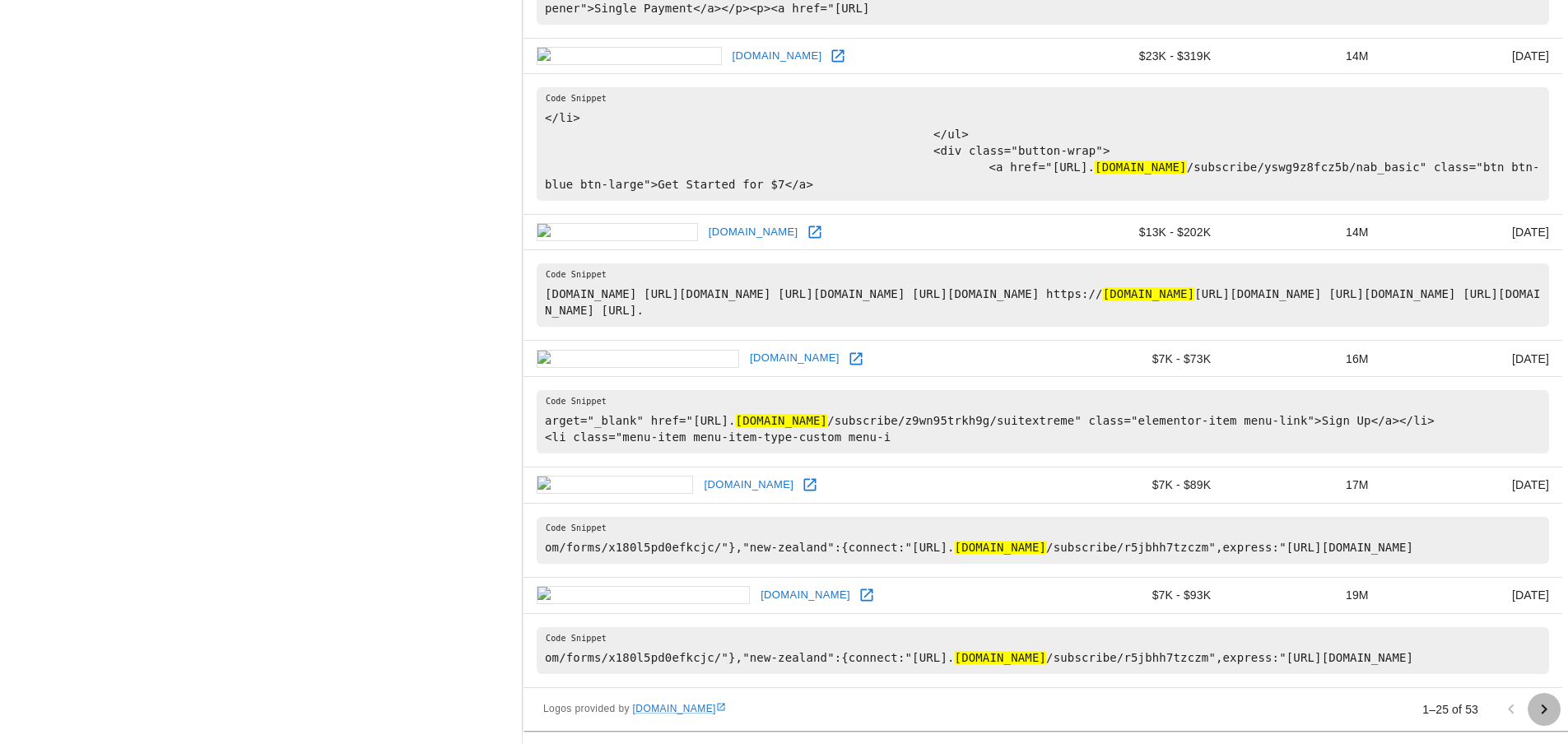
click at [1547, 710] on icon "Go to next page" at bounding box center [1545, 709] width 6 height 10
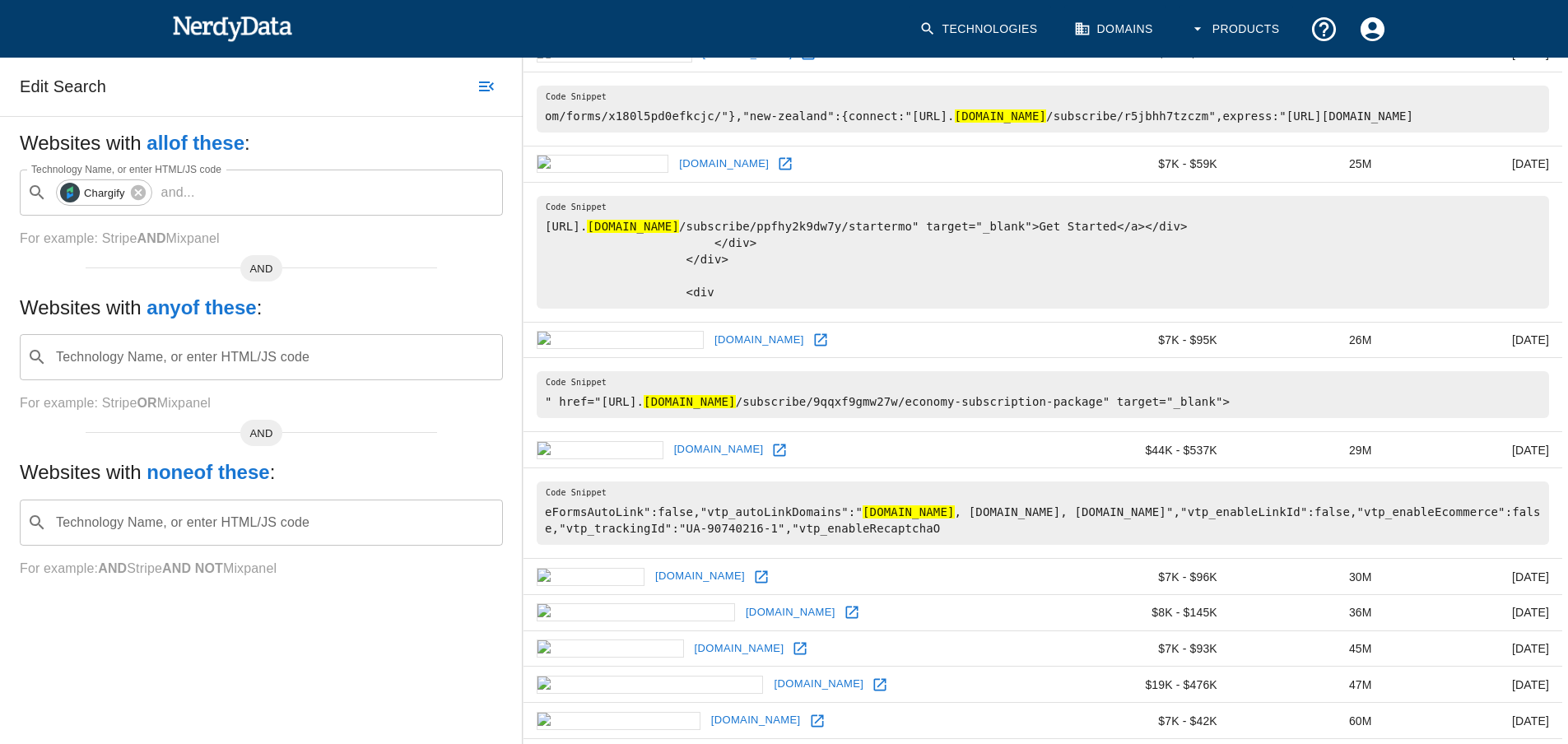
scroll to position [165, 0]
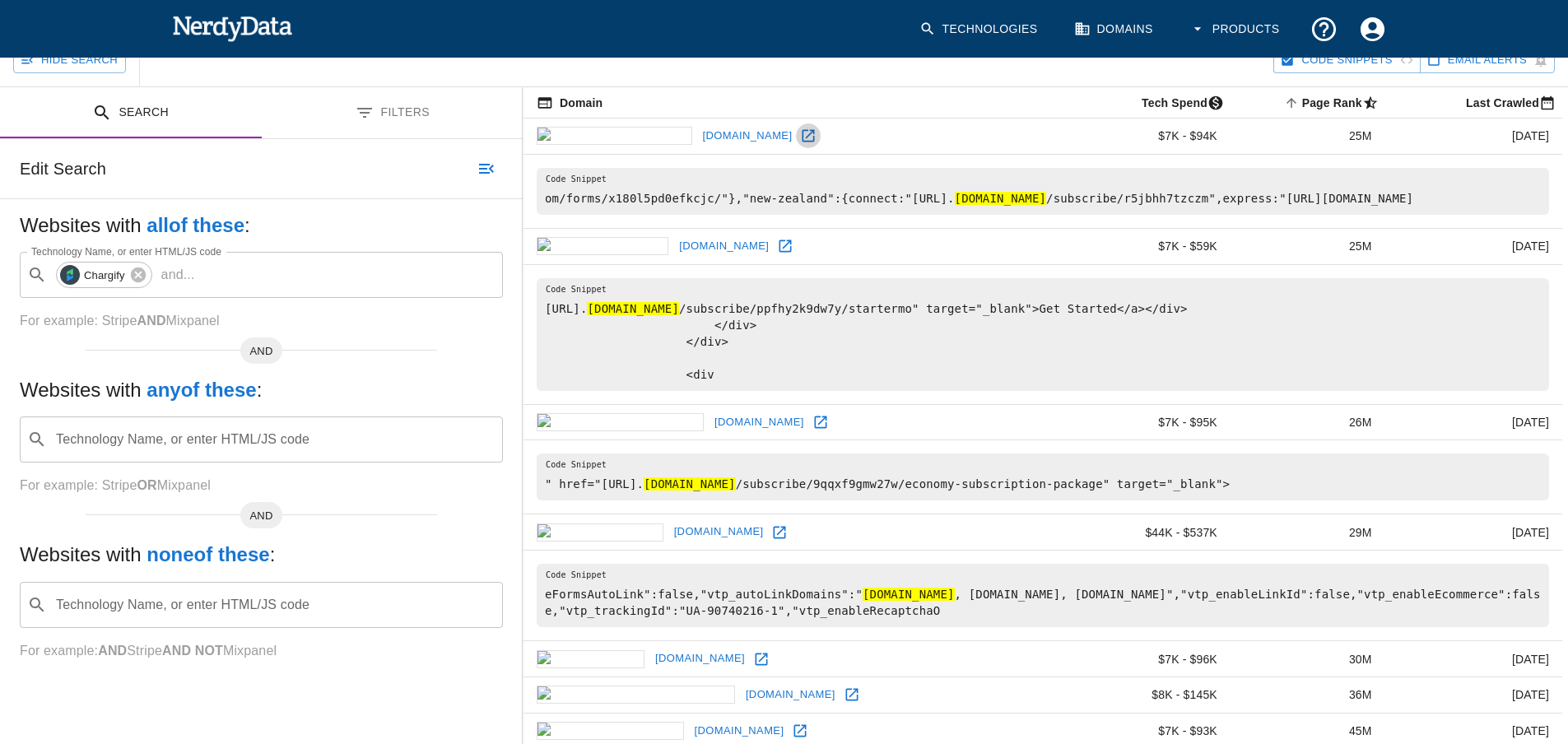
click at [800, 136] on icon at bounding box center [808, 136] width 17 height 17
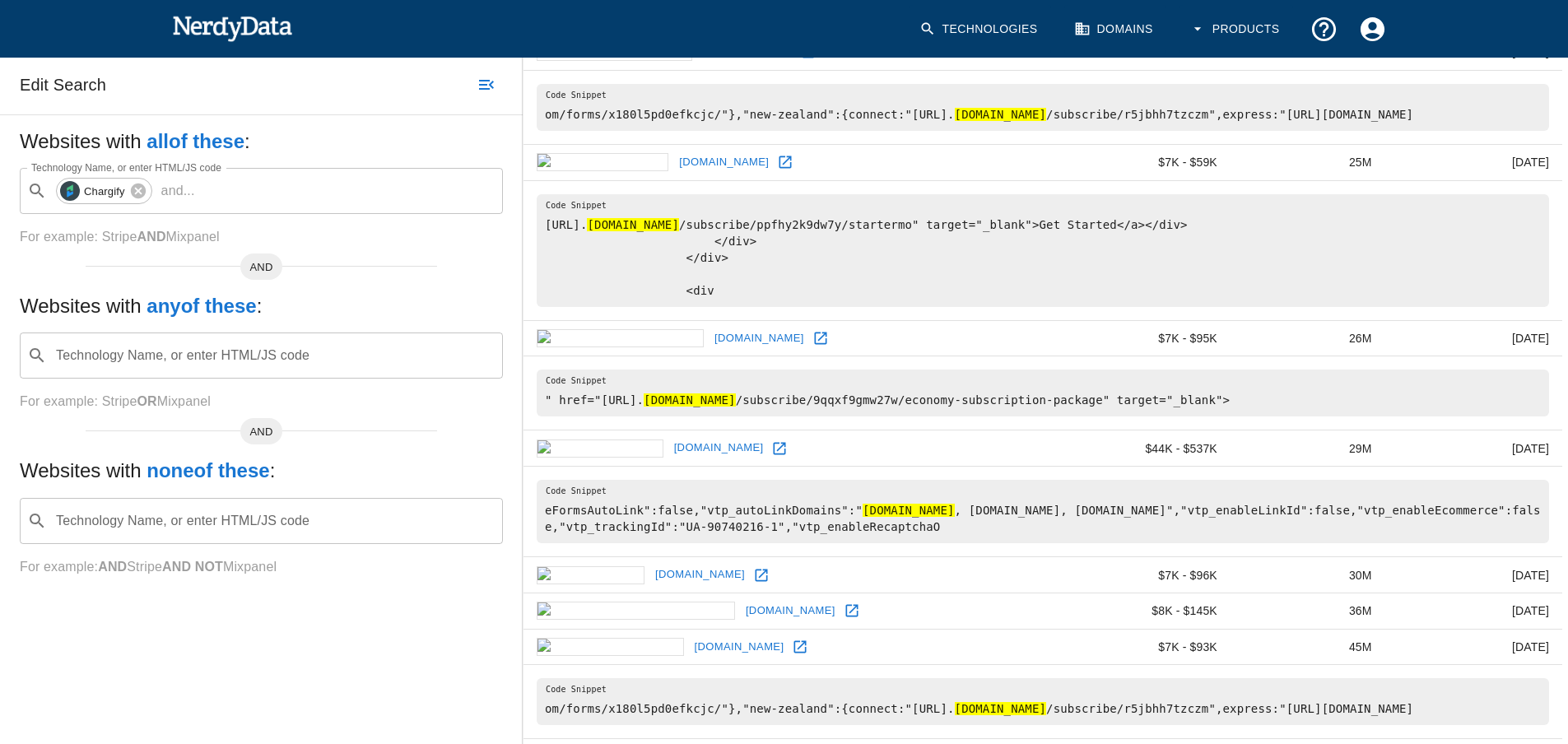
scroll to position [329, 0]
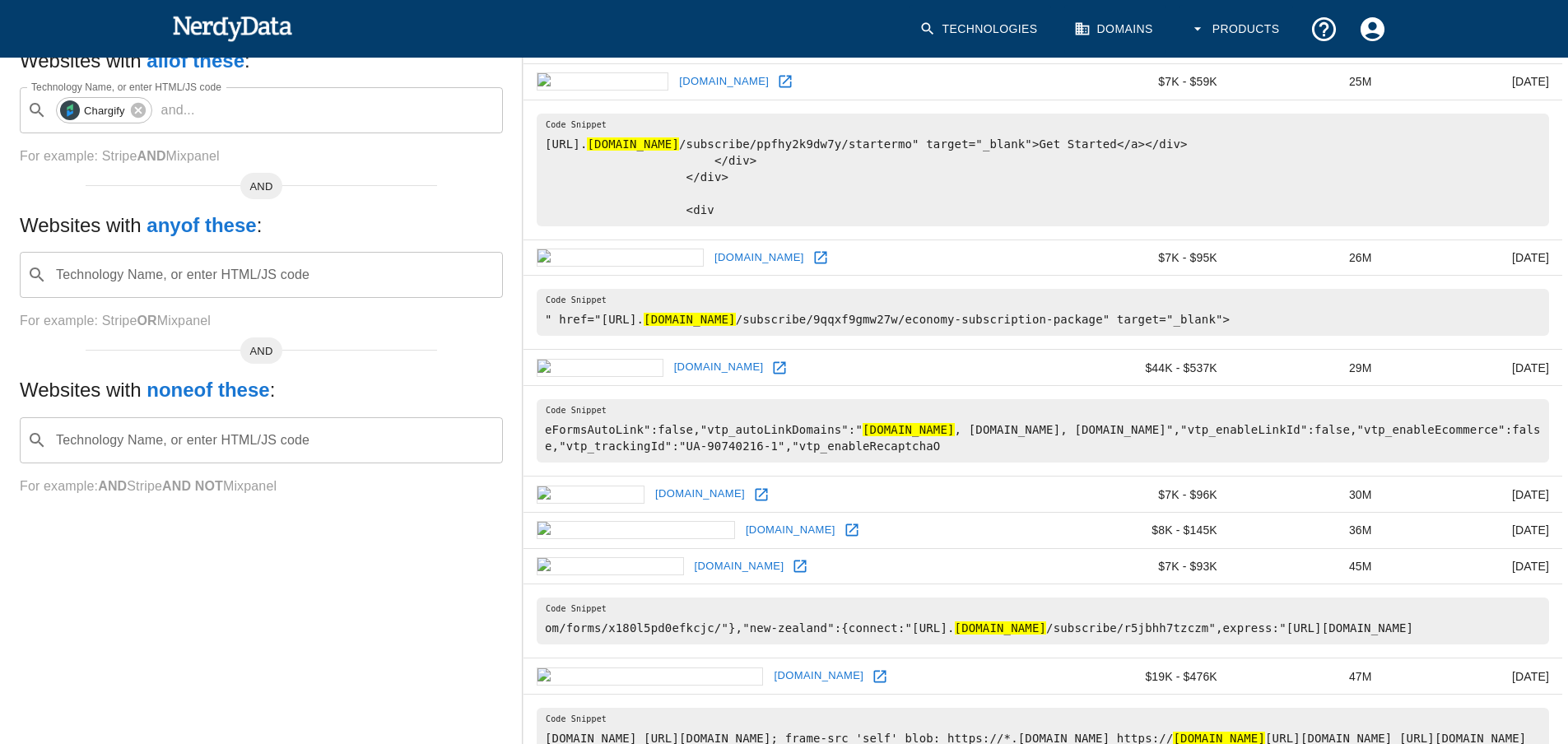
click at [771, 377] on icon at bounding box center [779, 368] width 17 height 17
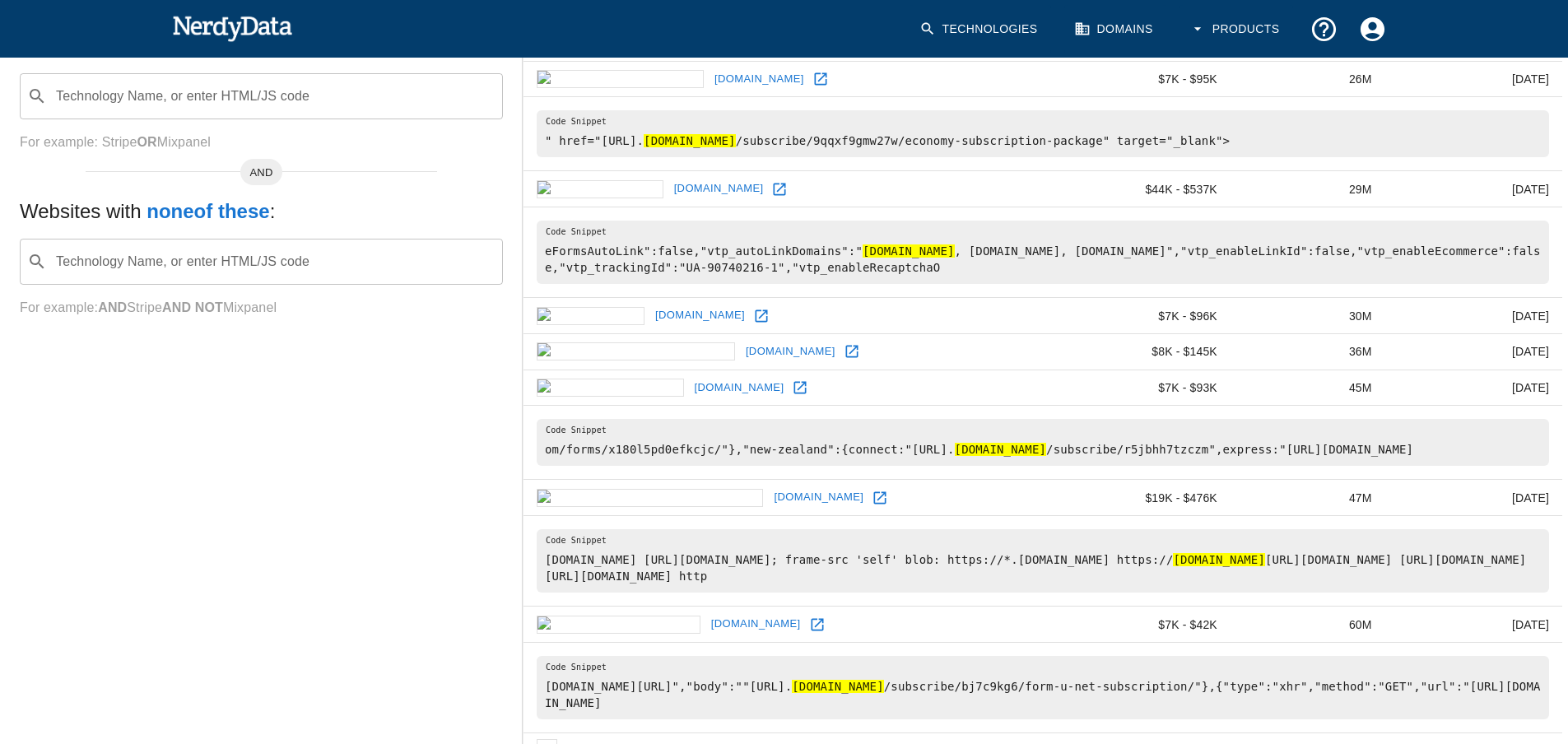
scroll to position [576, 0]
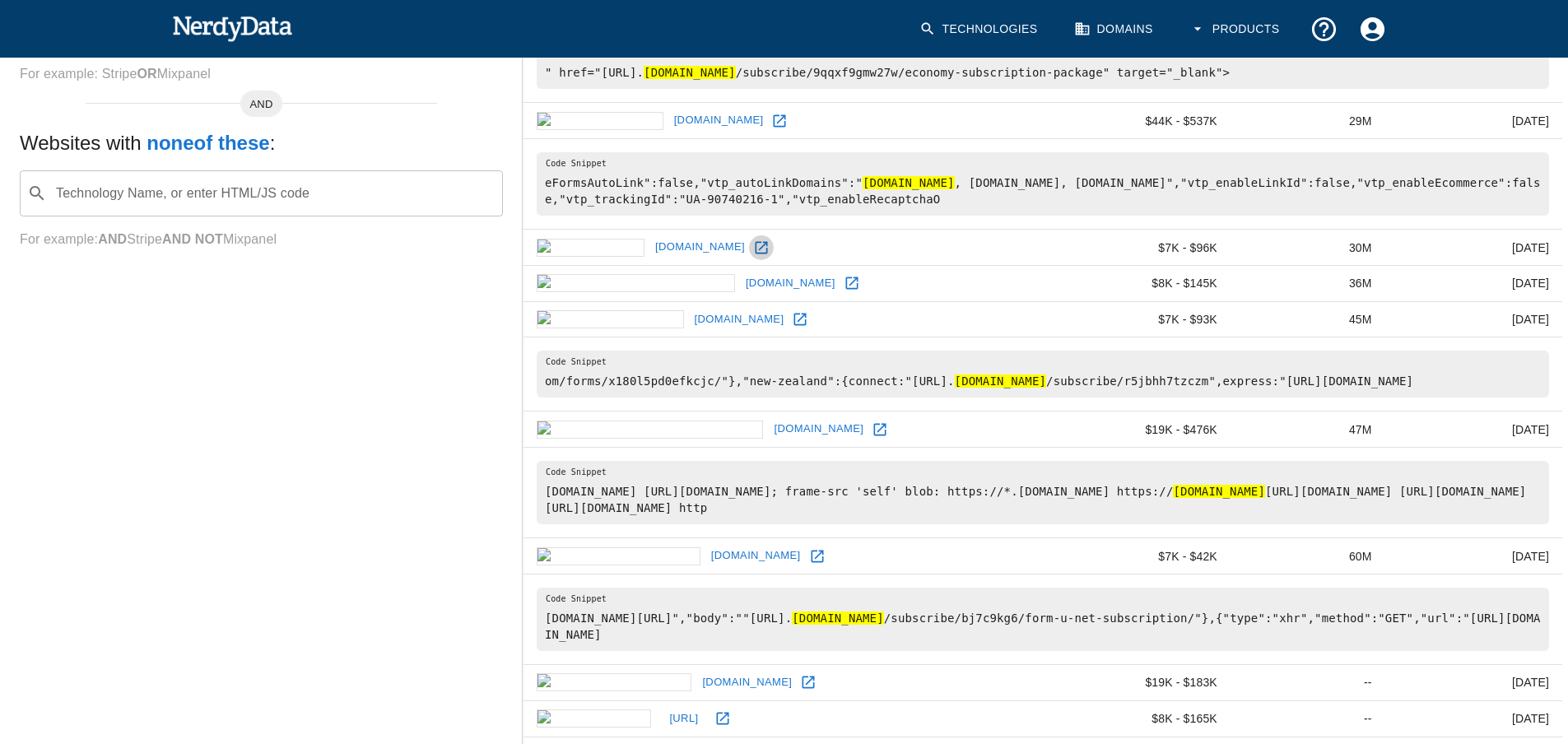
click at [753, 256] on icon at bounding box center [762, 248] width 17 height 17
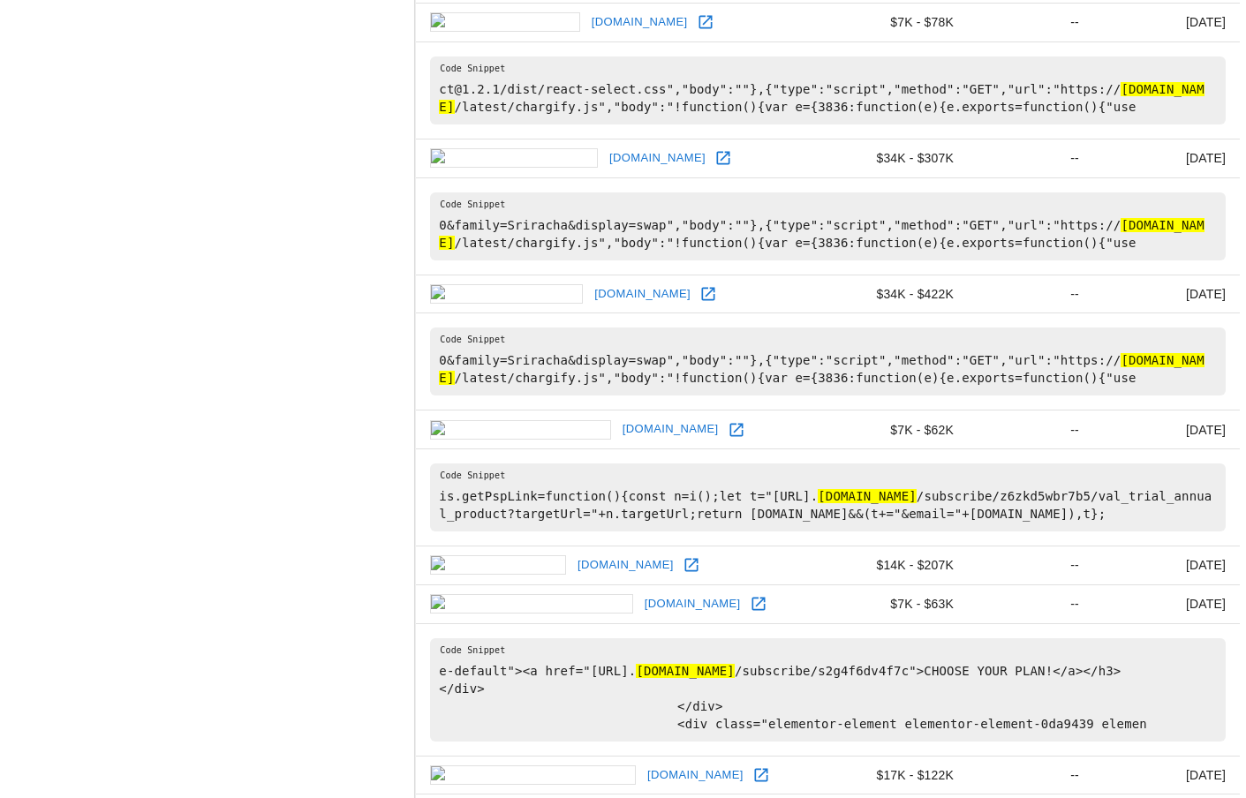
scroll to position [2572, 0]
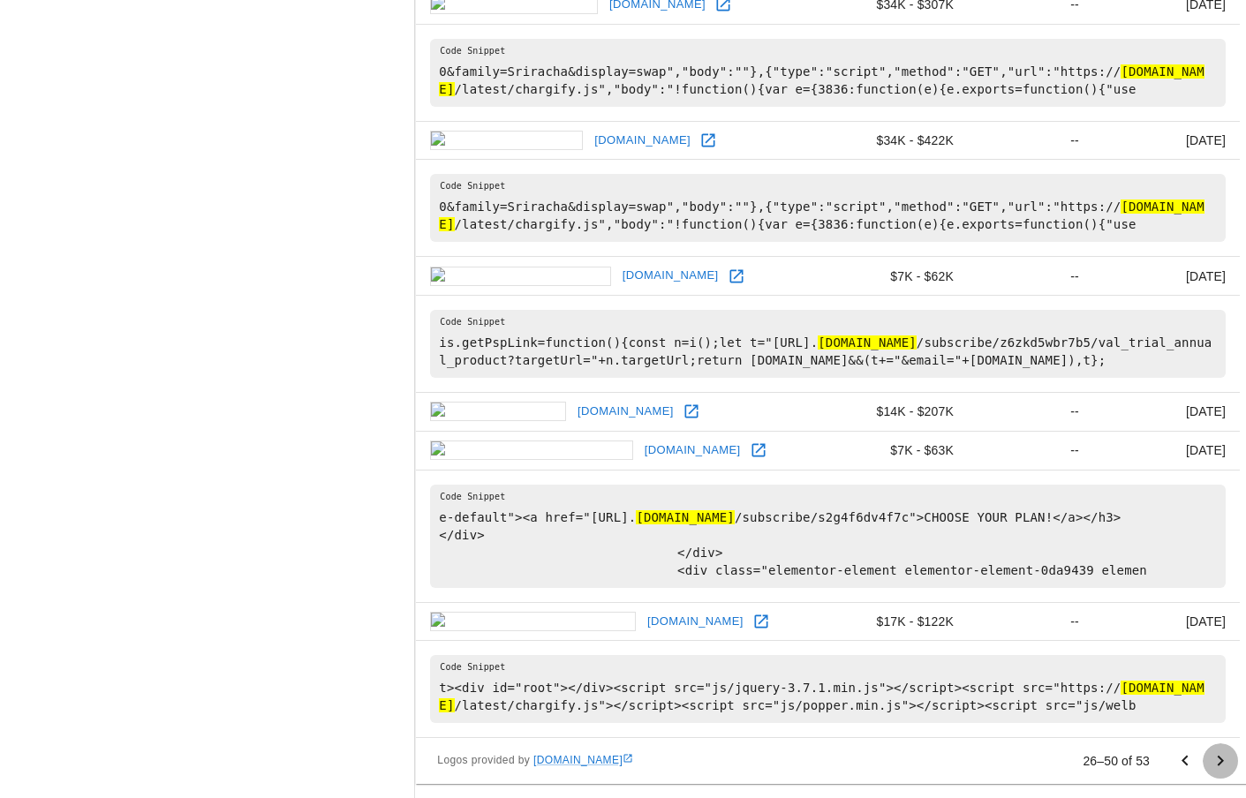
click at [1227, 763] on icon "Go to next page" at bounding box center [1220, 761] width 21 height 21
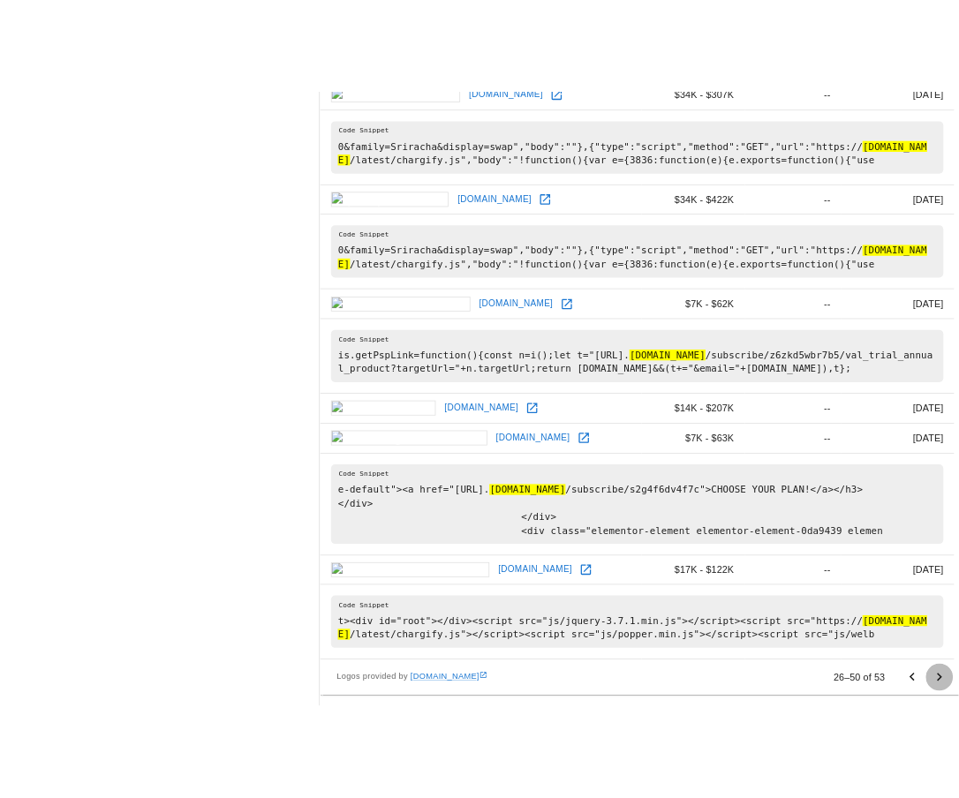
scroll to position [0, 0]
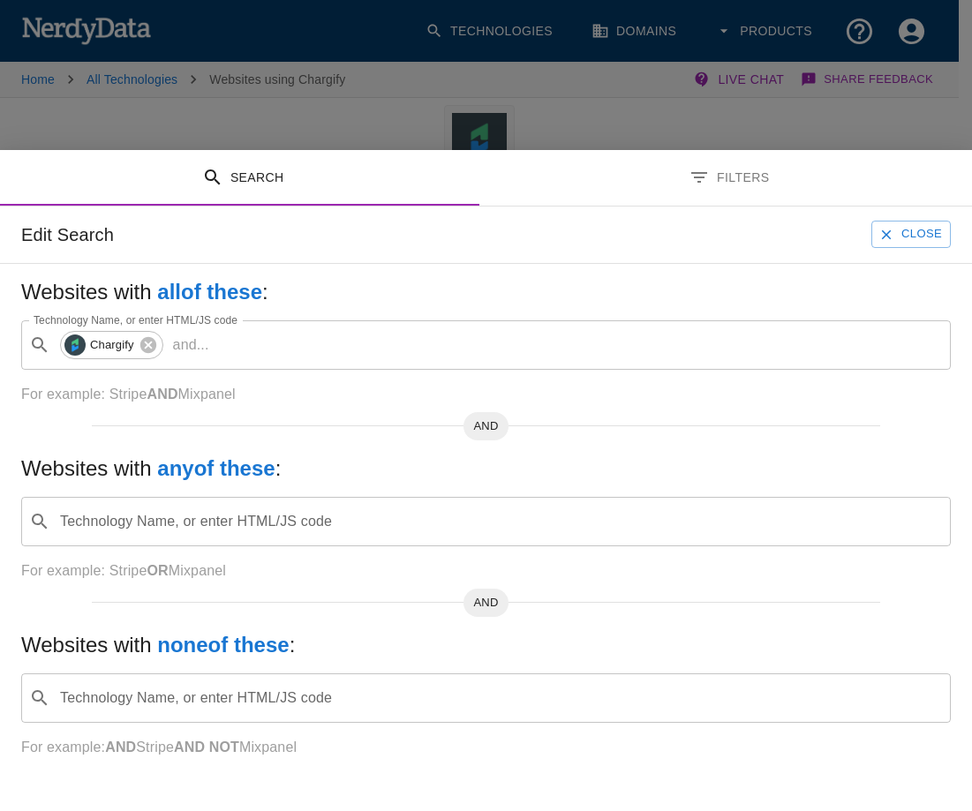
click at [920, 240] on button "Close" at bounding box center [911, 234] width 79 height 27
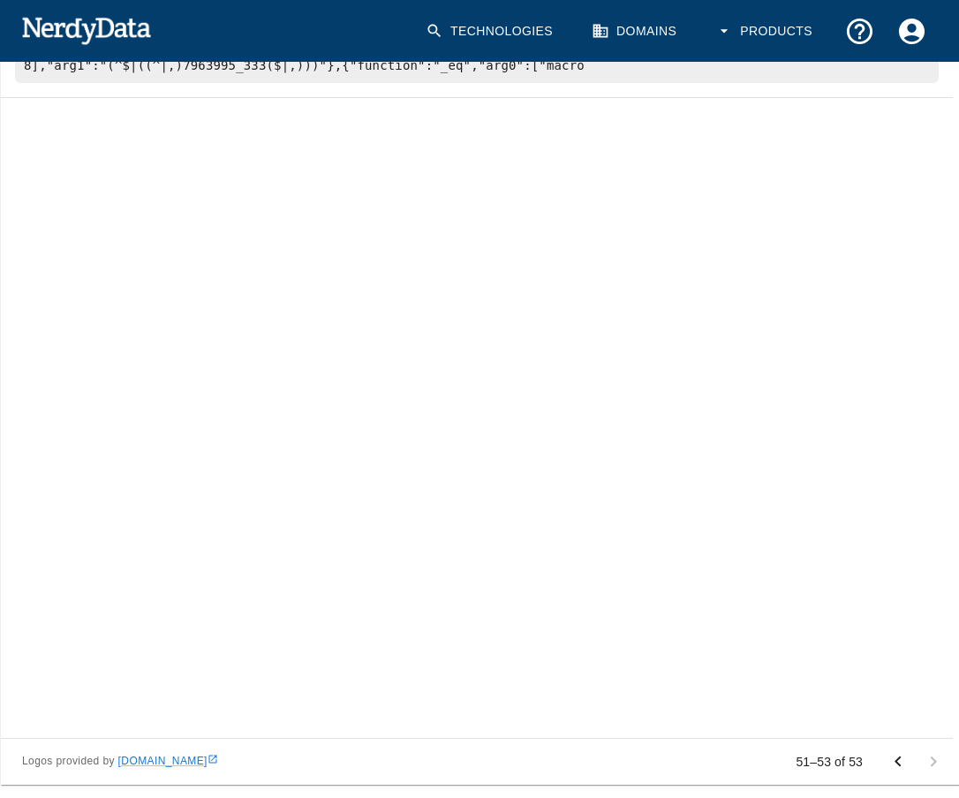
scroll to position [680, 0]
click at [897, 760] on icon "Go to previous page" at bounding box center [897, 760] width 6 height 11
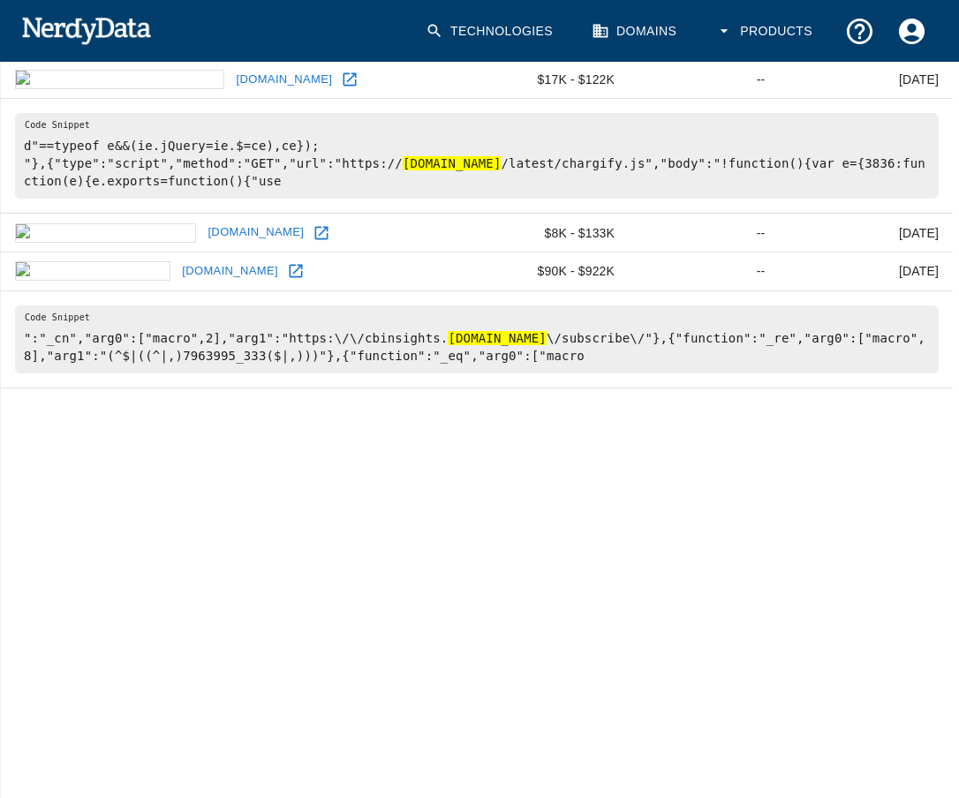
scroll to position [680, 0]
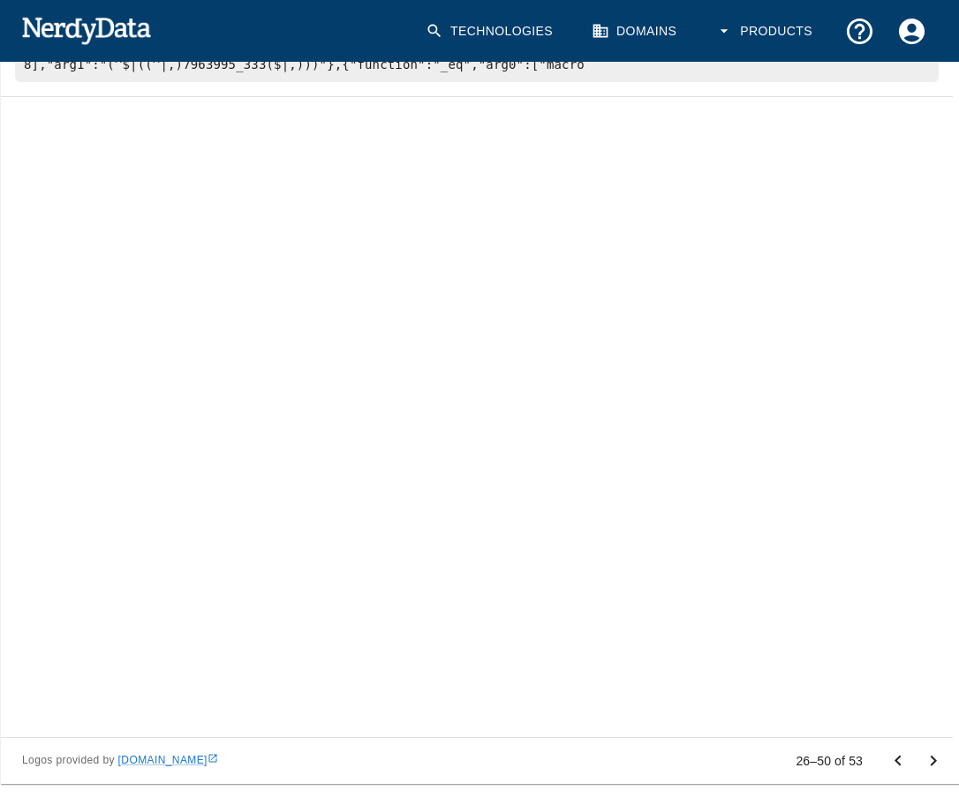
click at [895, 762] on icon "Go to previous page" at bounding box center [897, 761] width 21 height 21
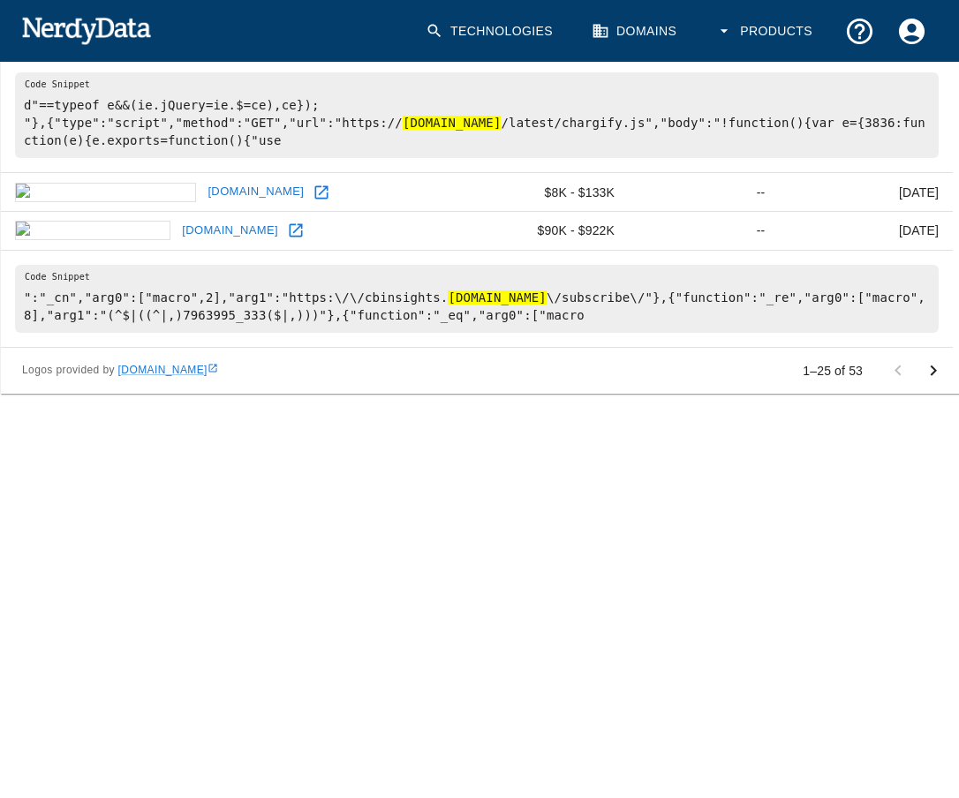
scroll to position [0, 0]
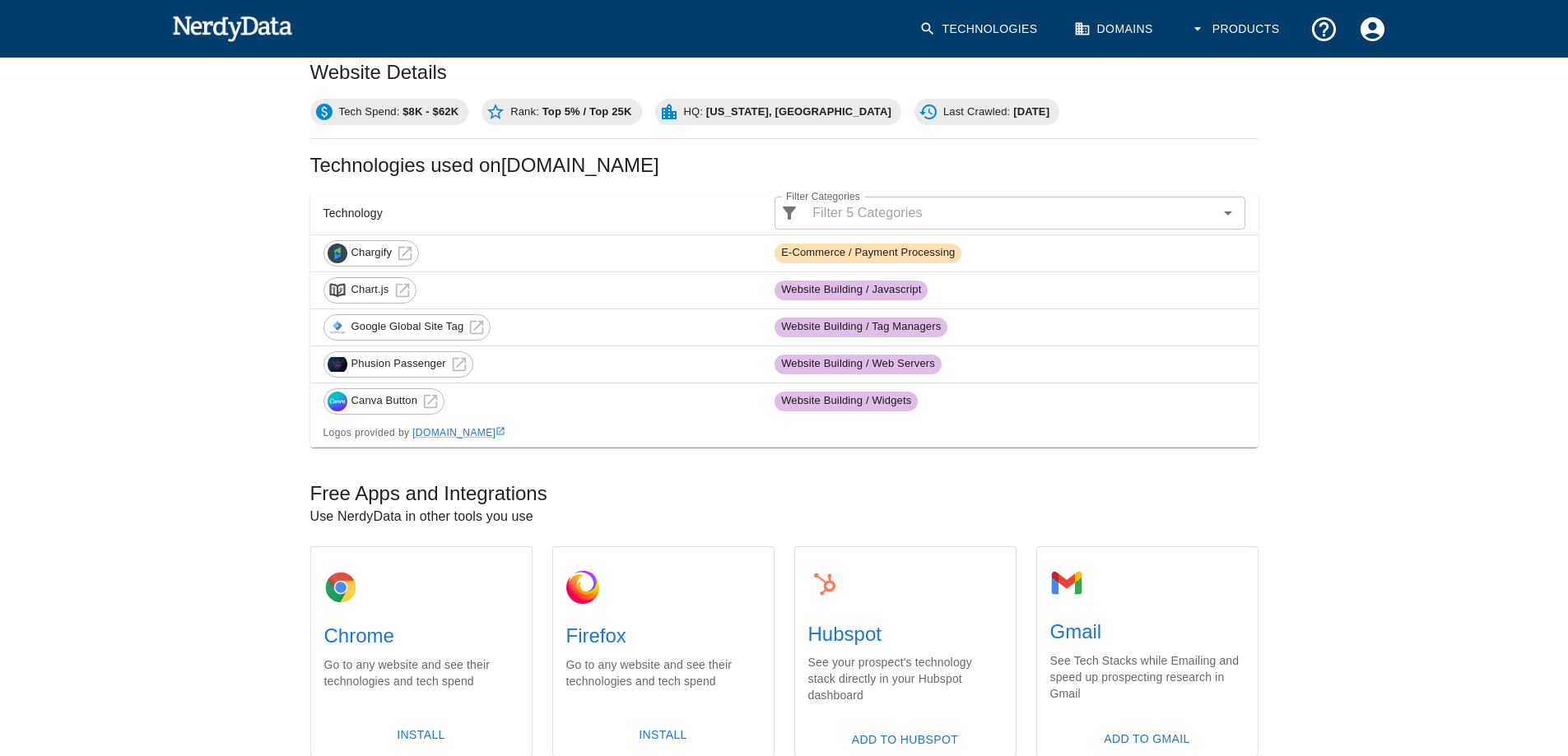
scroll to position [309, 0]
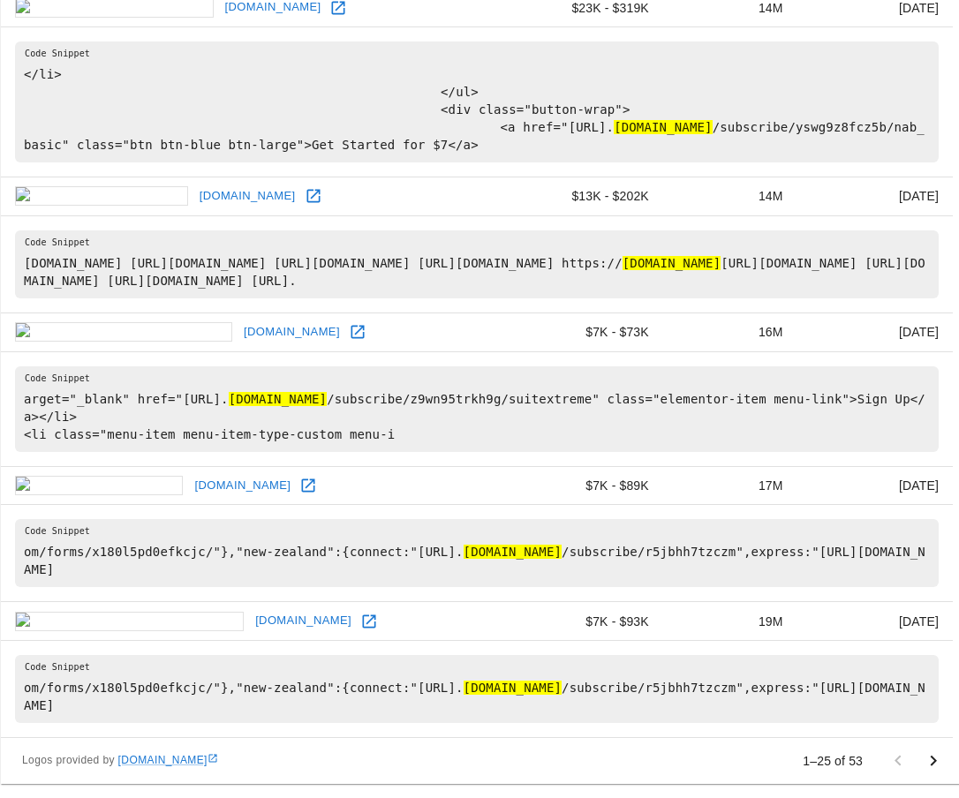
scroll to position [2938, 0]
click at [932, 761] on icon "Go to next page" at bounding box center [933, 761] width 21 height 21
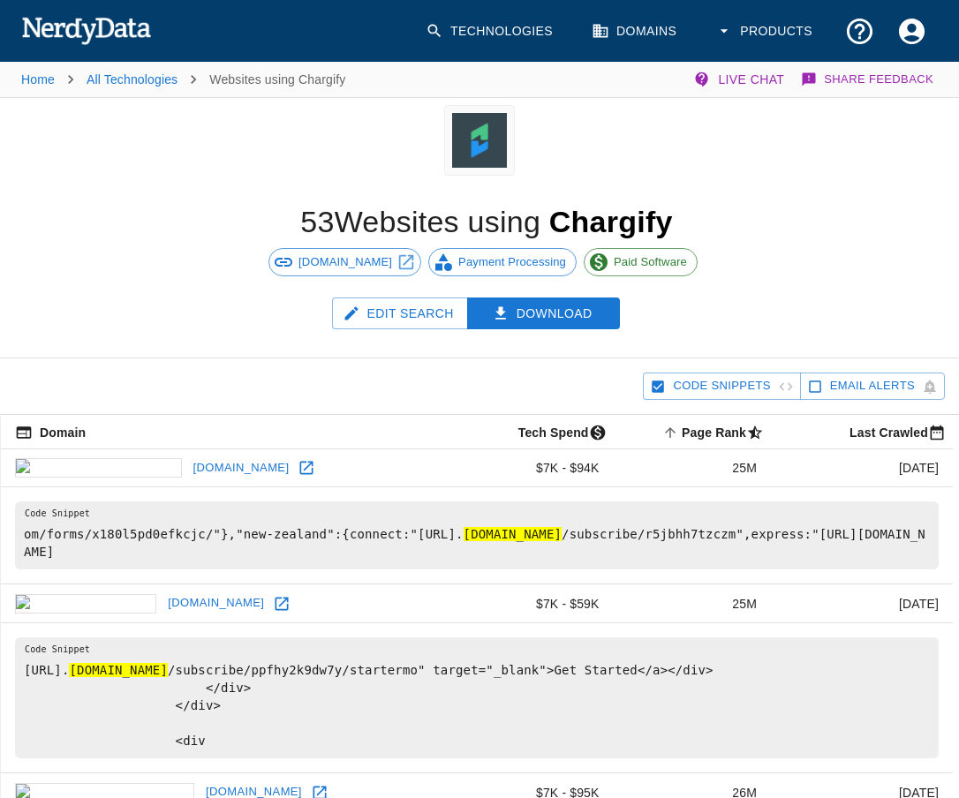
scroll to position [88, 0]
